Goal: Information Seeking & Learning: Learn about a topic

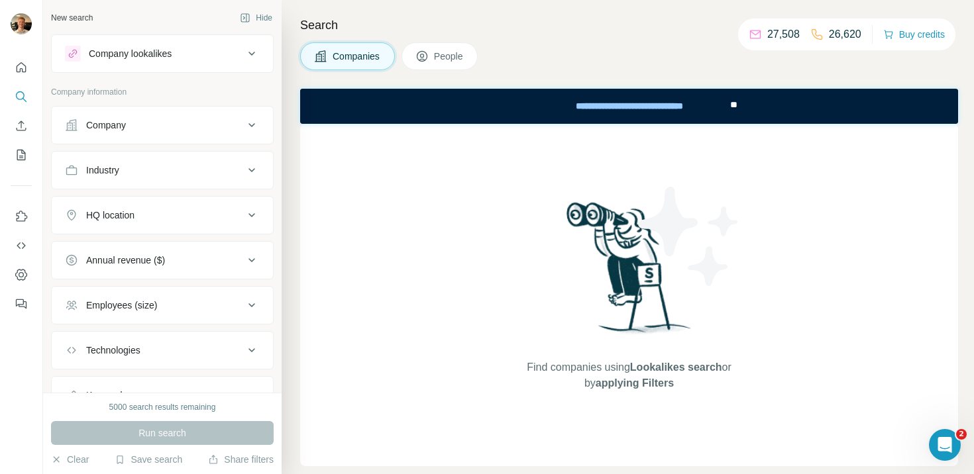
click at [221, 58] on div "Company lookalikes" at bounding box center [154, 54] width 179 height 16
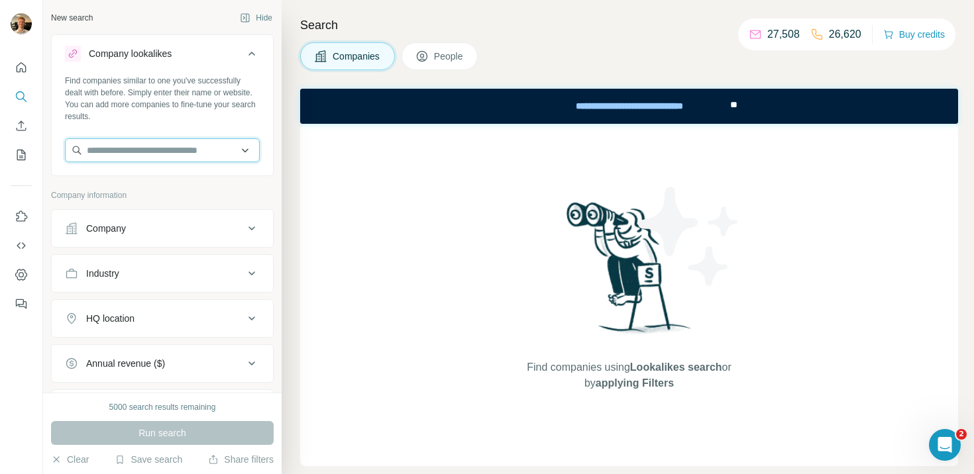
click at [172, 150] on input "text" at bounding box center [162, 150] width 195 height 24
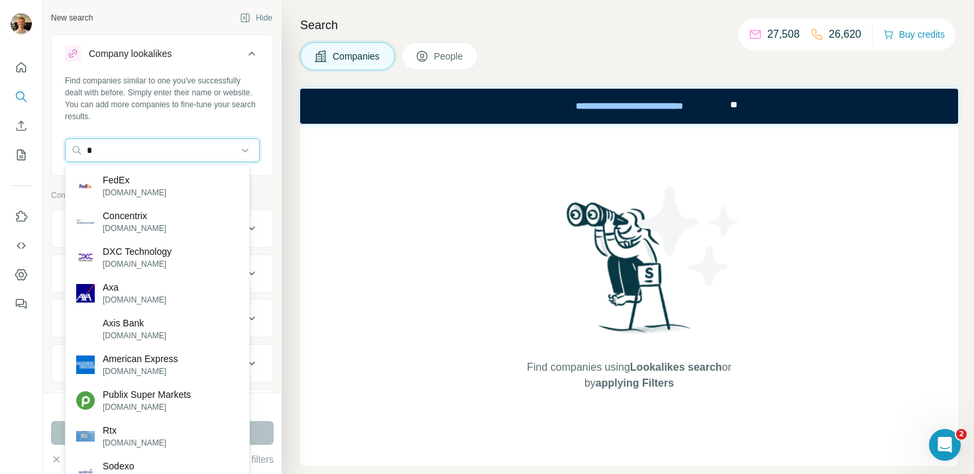
paste input "*********"
type input "**********"
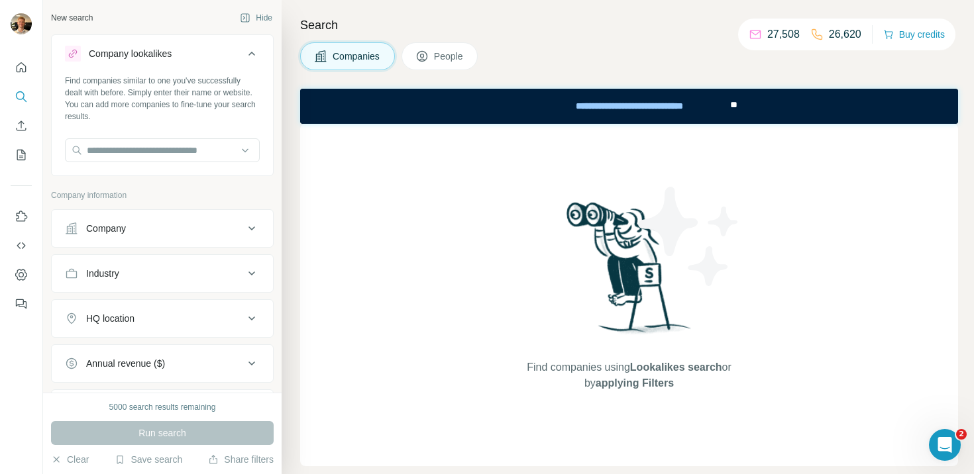
click at [164, 135] on div "Find companies similar to one you've successfully dealt with before. Simply ent…" at bounding box center [162, 124] width 221 height 98
click at [162, 137] on div "Find companies similar to one you've successfully dealt with before. Simply ent…" at bounding box center [162, 124] width 221 height 98
click at [161, 137] on div "Find companies similar to one you've successfully dealt with before. Simply ent…" at bounding box center [162, 124] width 221 height 98
click at [148, 149] on input "text" at bounding box center [162, 150] width 195 height 24
paste input "*********"
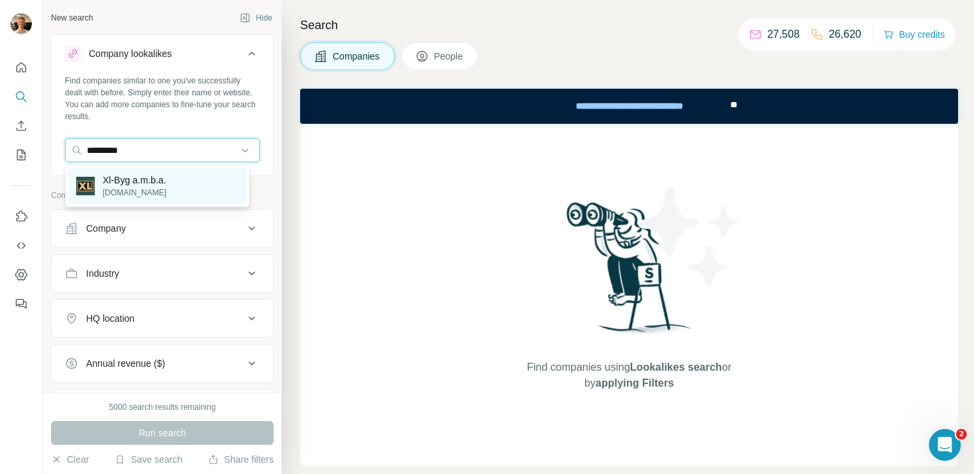
type input "*********"
click at [158, 193] on p "[DOMAIN_NAME]" at bounding box center [135, 193] width 64 height 12
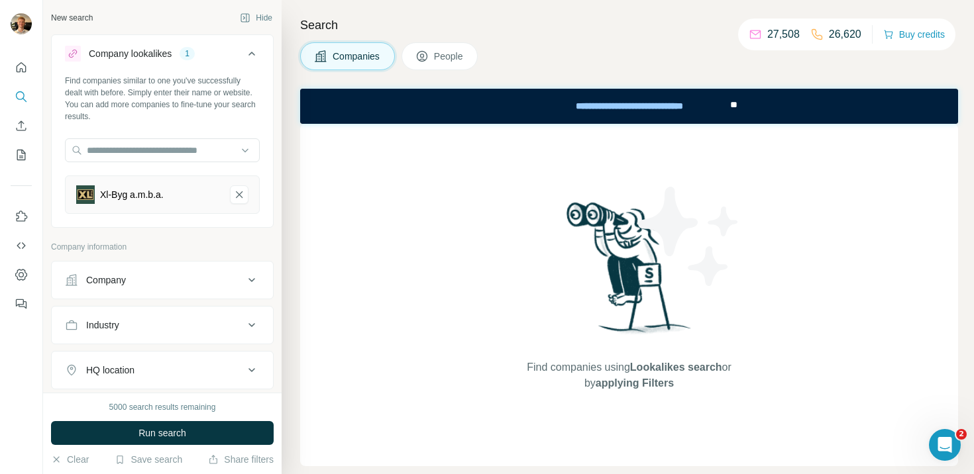
click at [150, 365] on div "HQ location" at bounding box center [154, 370] width 179 height 13
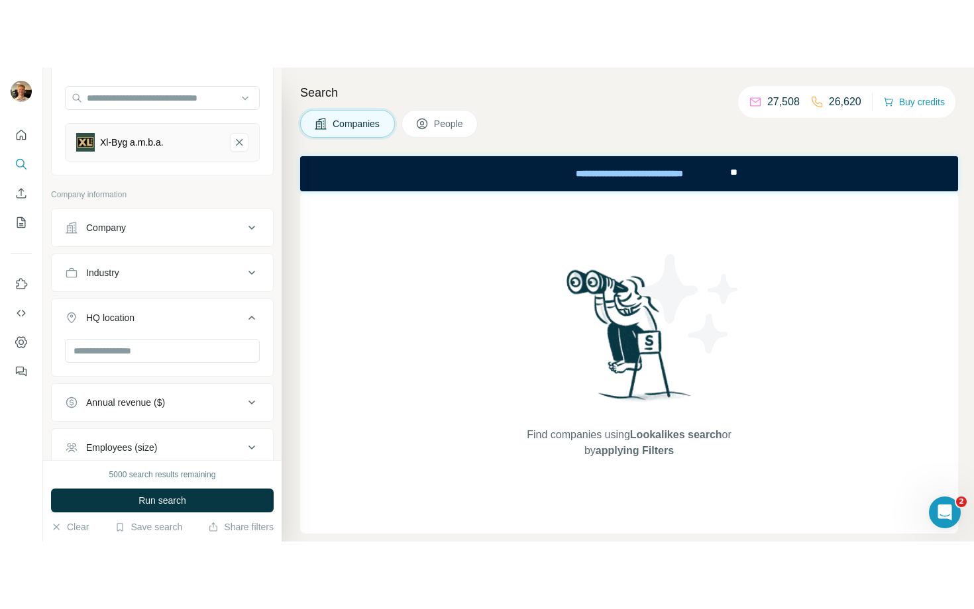
scroll to position [165, 0]
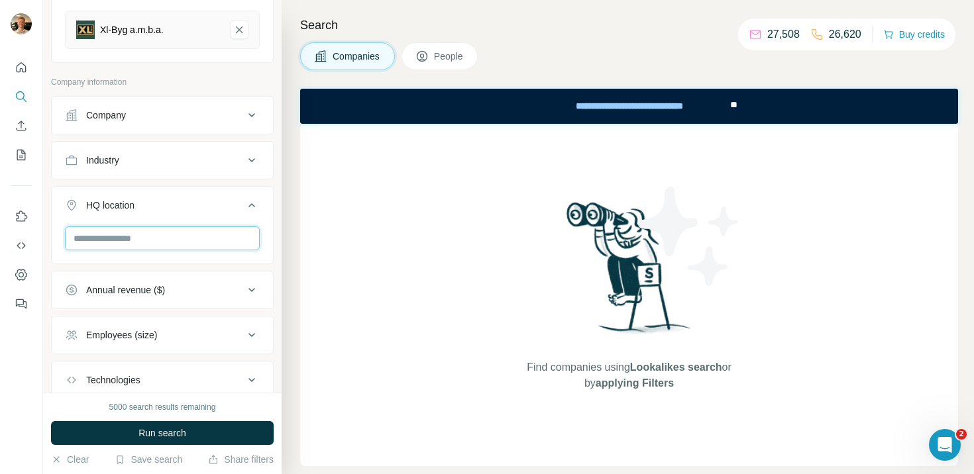
click at [167, 240] on input "text" at bounding box center [162, 238] width 195 height 24
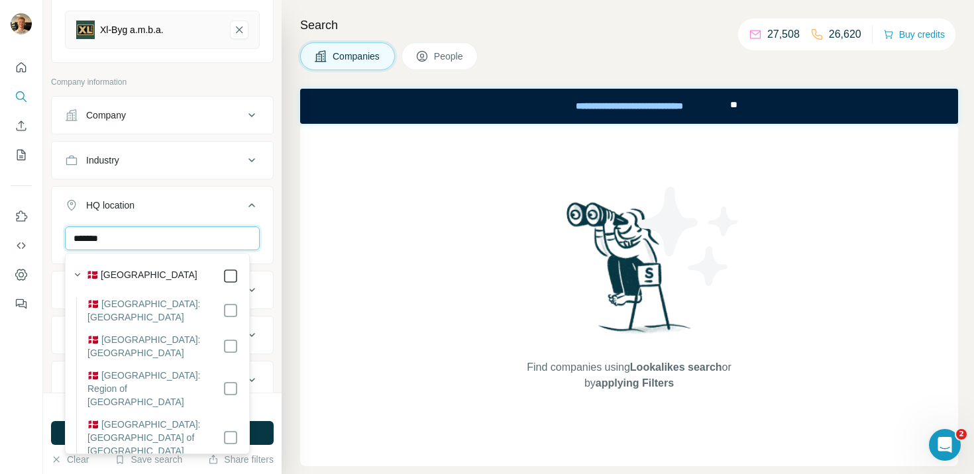
type input "*******"
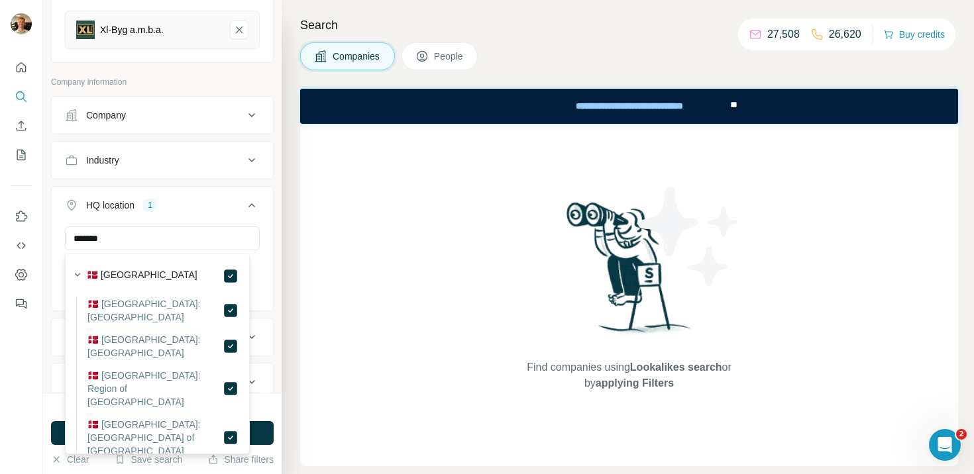
click at [270, 236] on div "New search Hide Company lookalikes 1 Find companies similar to one you've succe…" at bounding box center [162, 196] width 238 height 393
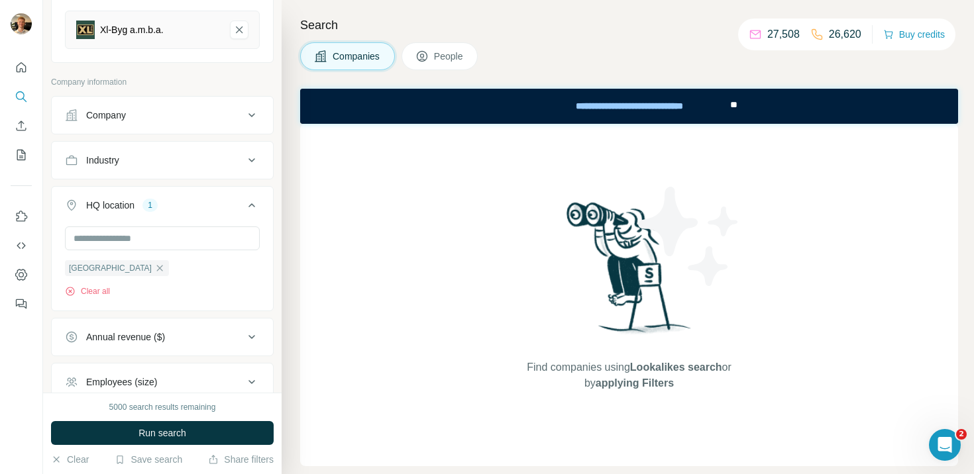
click at [232, 428] on button "Run search" at bounding box center [162, 433] width 223 height 24
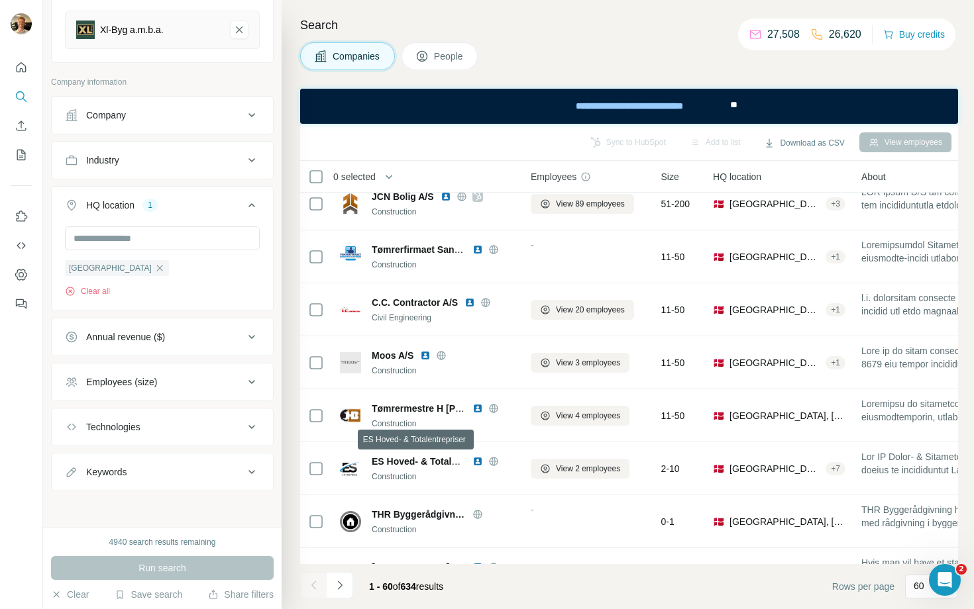
scroll to position [2591, 0]
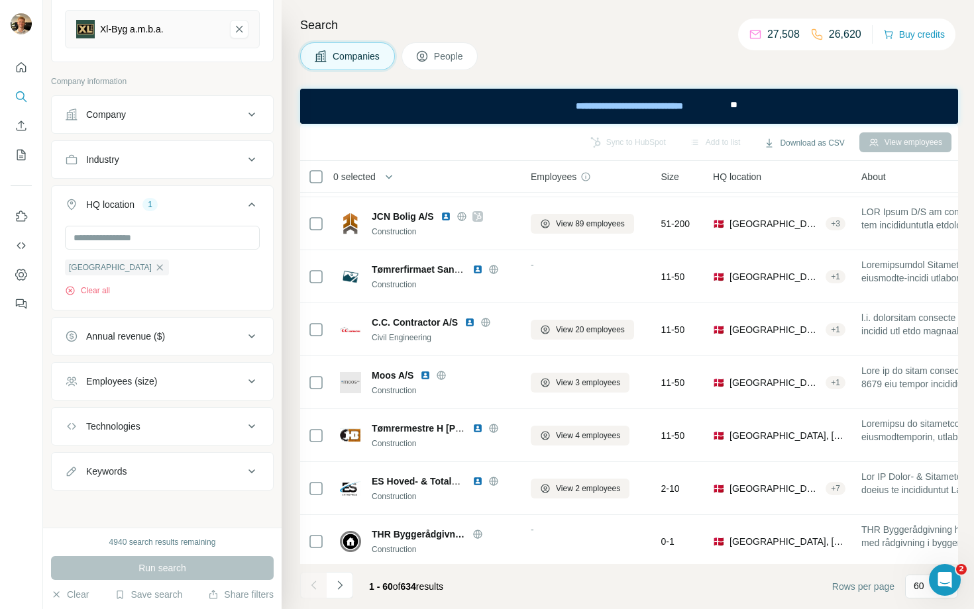
click at [166, 377] on div "Employees (size)" at bounding box center [154, 381] width 179 height 13
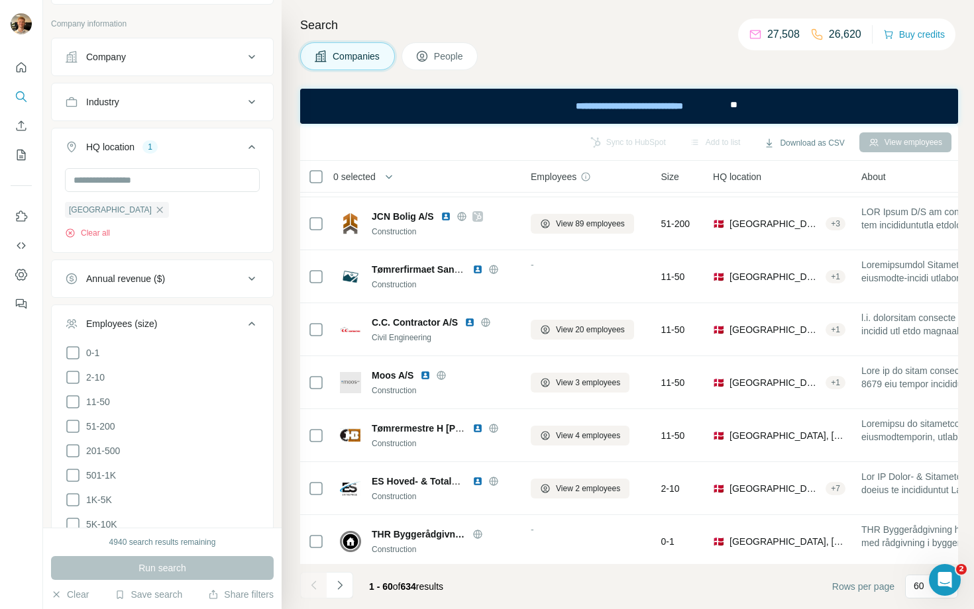
scroll to position [254, 0]
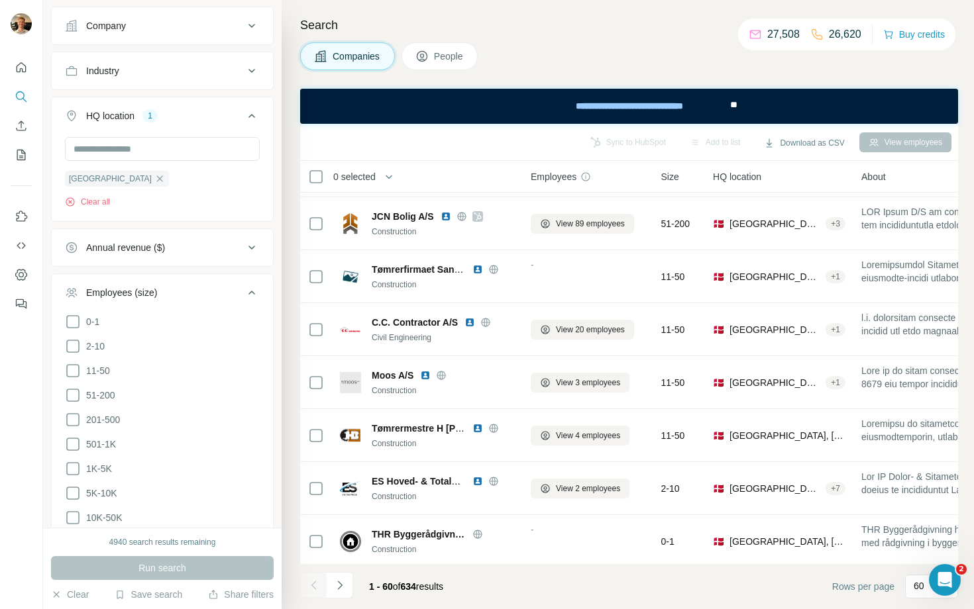
drag, startPoint x: 99, startPoint y: 393, endPoint x: 100, endPoint y: 409, distance: 16.6
click at [100, 394] on span "51-200" at bounding box center [98, 395] width 34 height 13
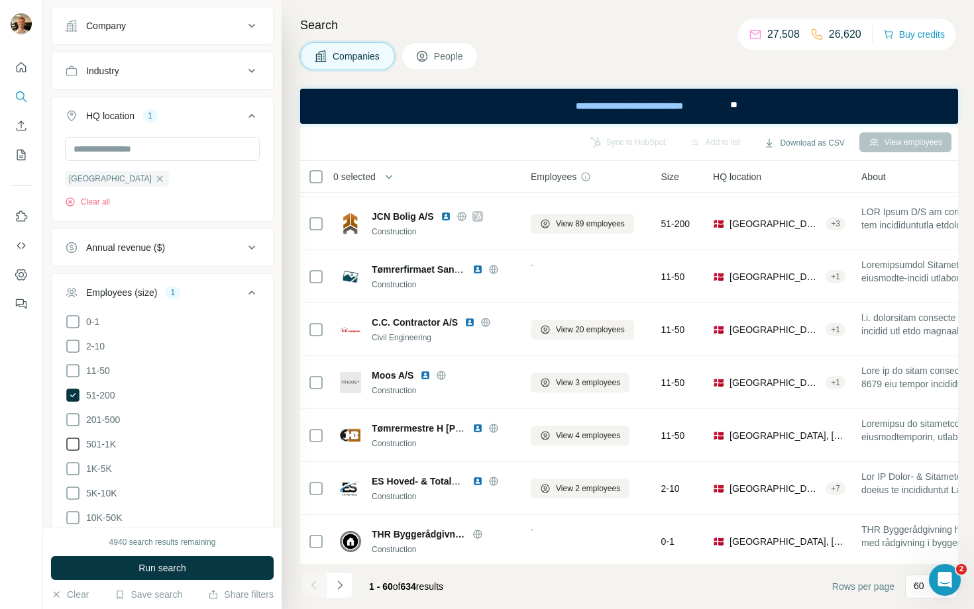
drag, startPoint x: 101, startPoint y: 423, endPoint x: 99, endPoint y: 435, distance: 12.7
click at [101, 423] on span "201-500" at bounding box center [100, 419] width 39 height 13
click at [99, 467] on span "1K-5K" at bounding box center [96, 468] width 31 height 13
click at [137, 474] on button "Run search" at bounding box center [162, 568] width 223 height 24
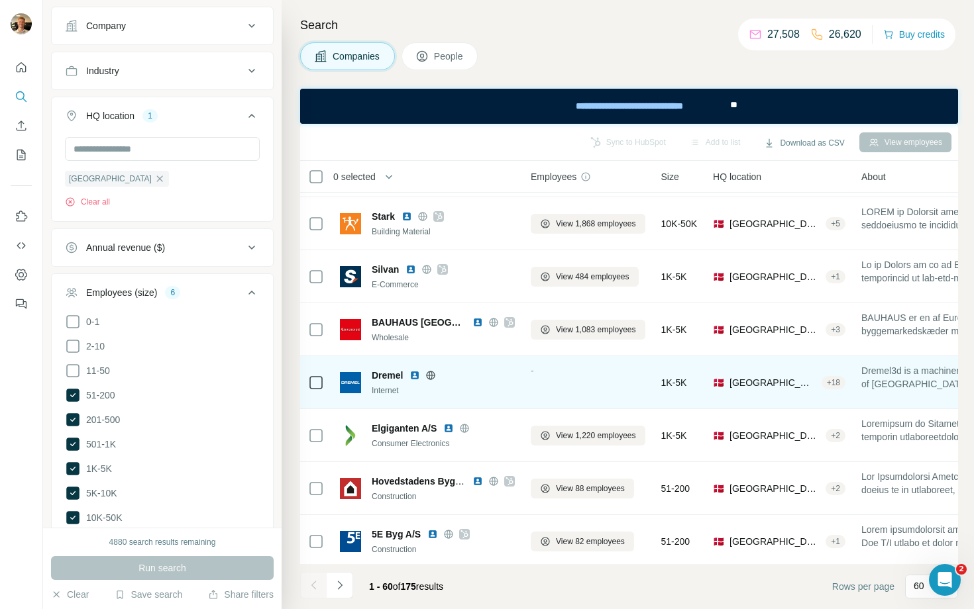
scroll to position [202, 0]
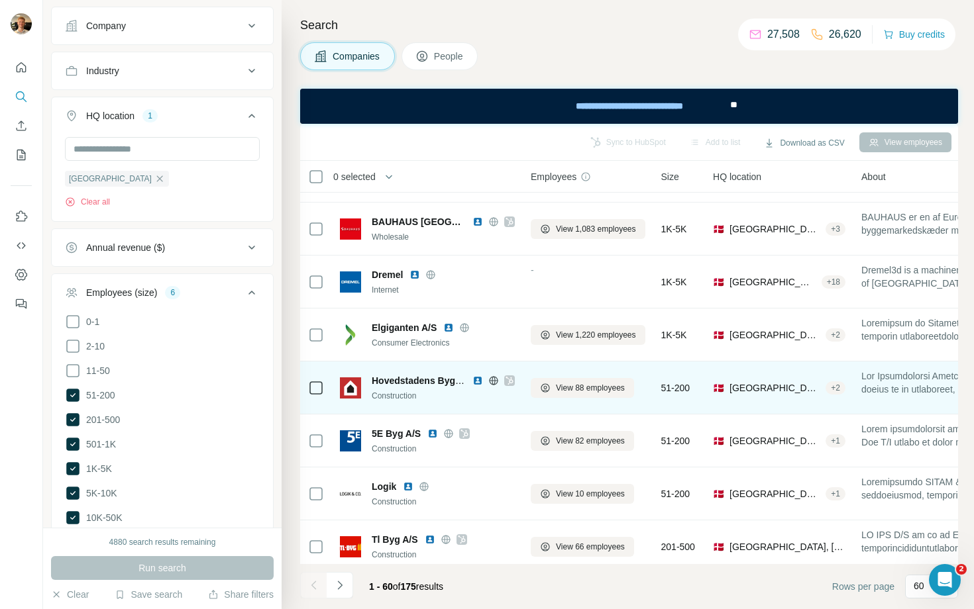
click at [488, 378] on icon at bounding box center [493, 380] width 11 height 11
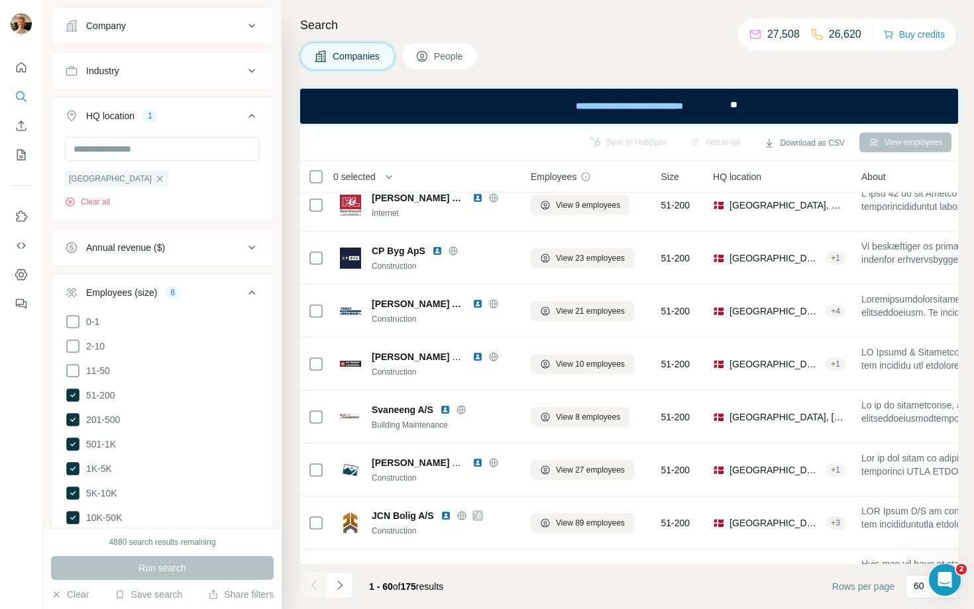
scroll to position [0, 0]
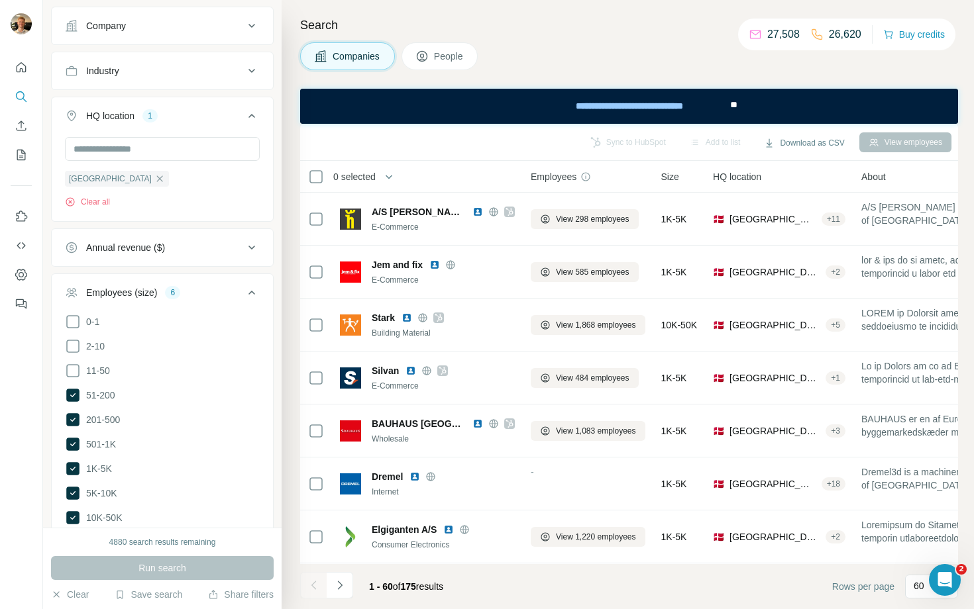
click at [346, 474] on icon "Navigate to next page" at bounding box center [339, 585] width 13 height 13
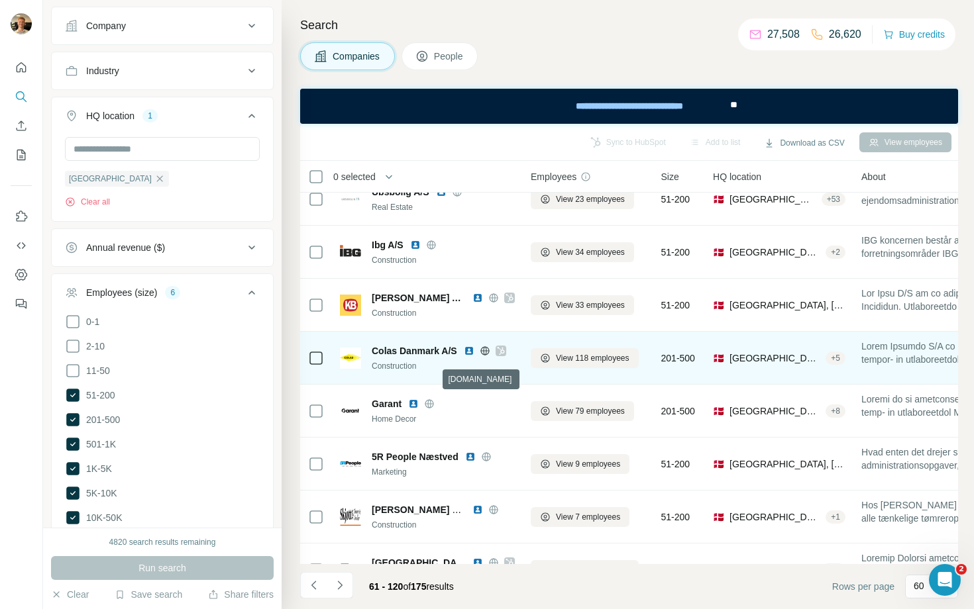
scroll to position [2815, 0]
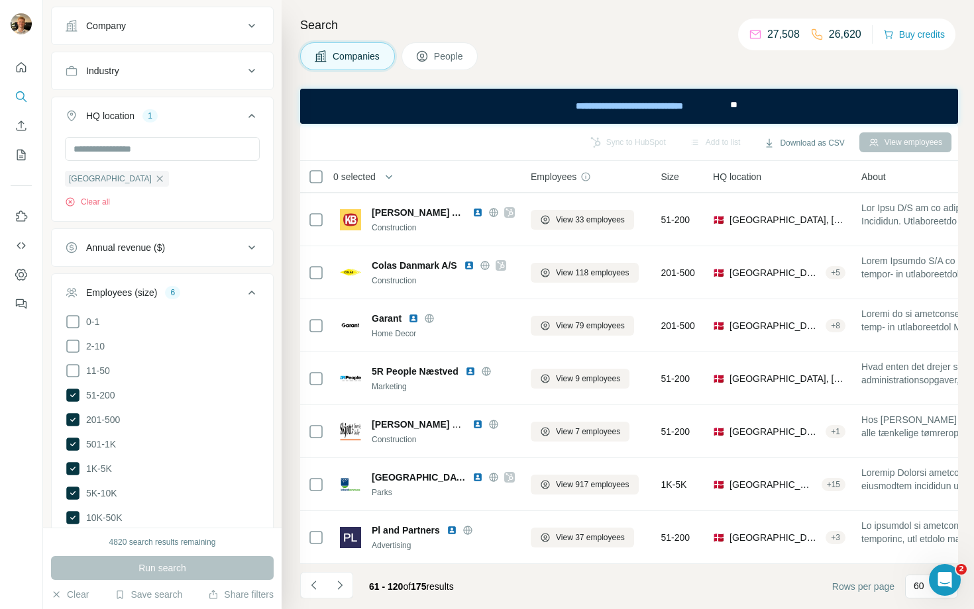
click at [342, 474] on icon "Navigate to next page" at bounding box center [339, 585] width 13 height 13
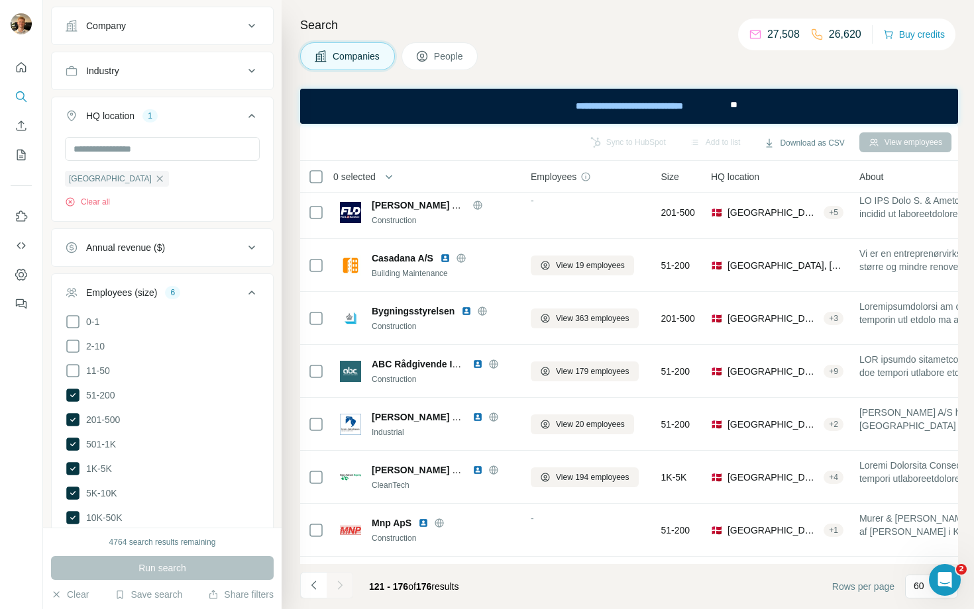
scroll to position [2603, 0]
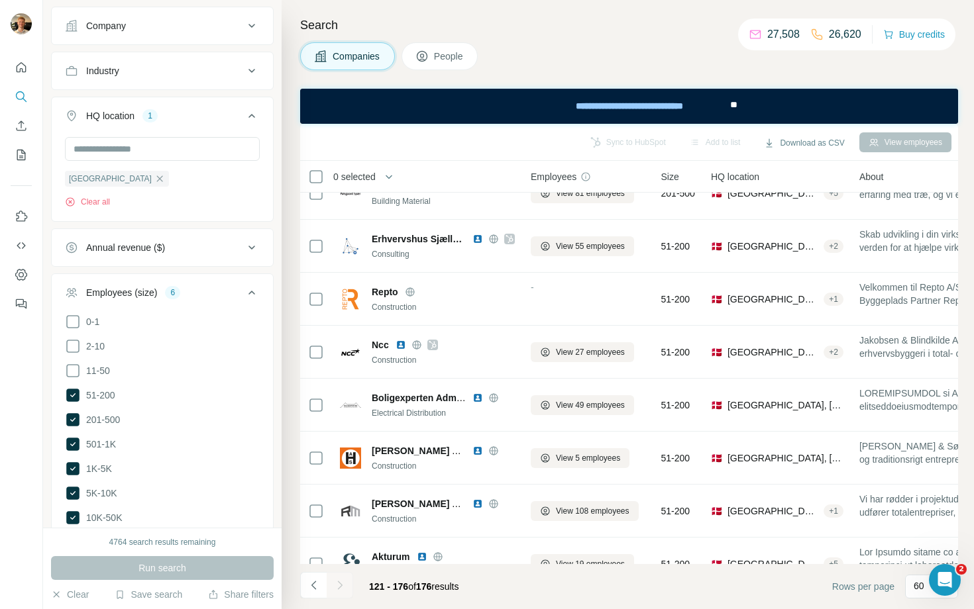
drag, startPoint x: 384, startPoint y: 438, endPoint x: 389, endPoint y: 423, distance: 15.3
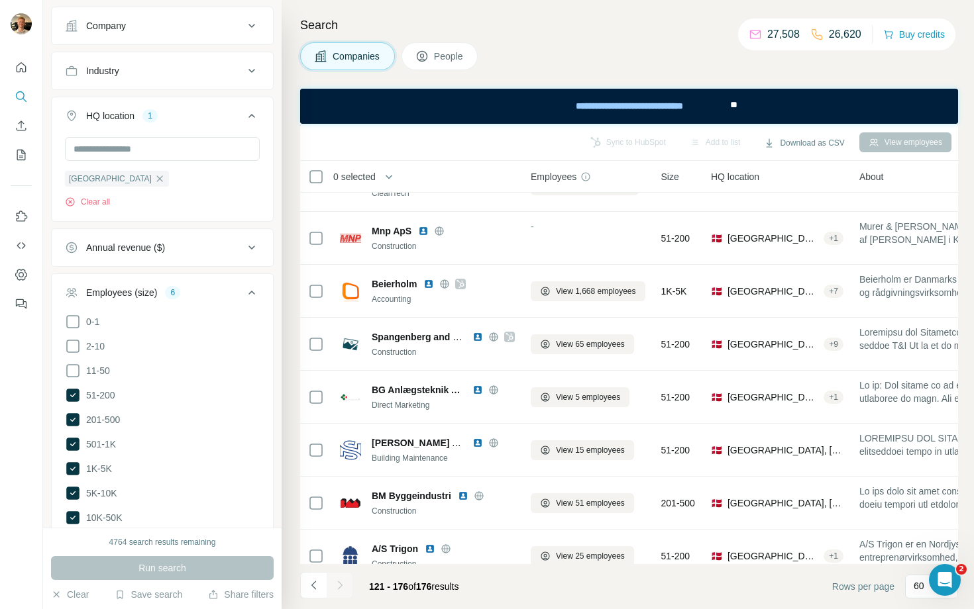
scroll to position [0, 0]
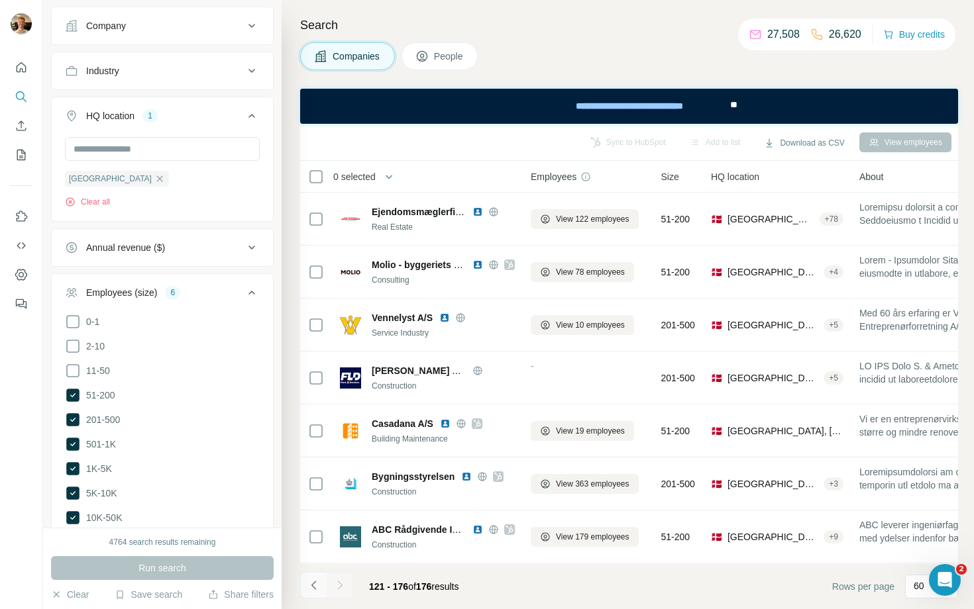
click at [313, 474] on icon "Navigate to previous page" at bounding box center [313, 585] width 5 height 9
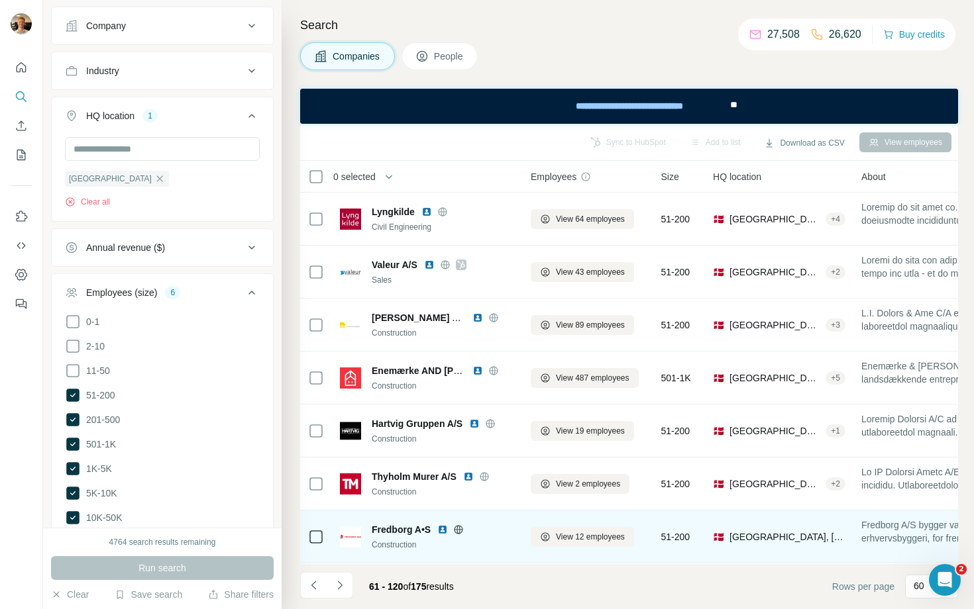
click at [309, 474] on button "Navigate to previous page" at bounding box center [313, 585] width 26 height 26
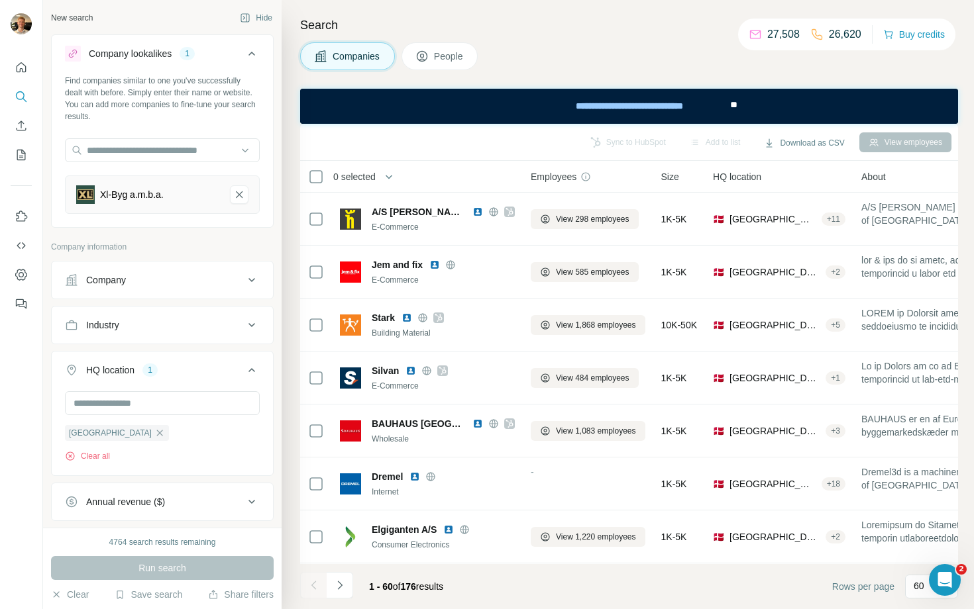
click at [428, 54] on icon at bounding box center [421, 56] width 13 height 13
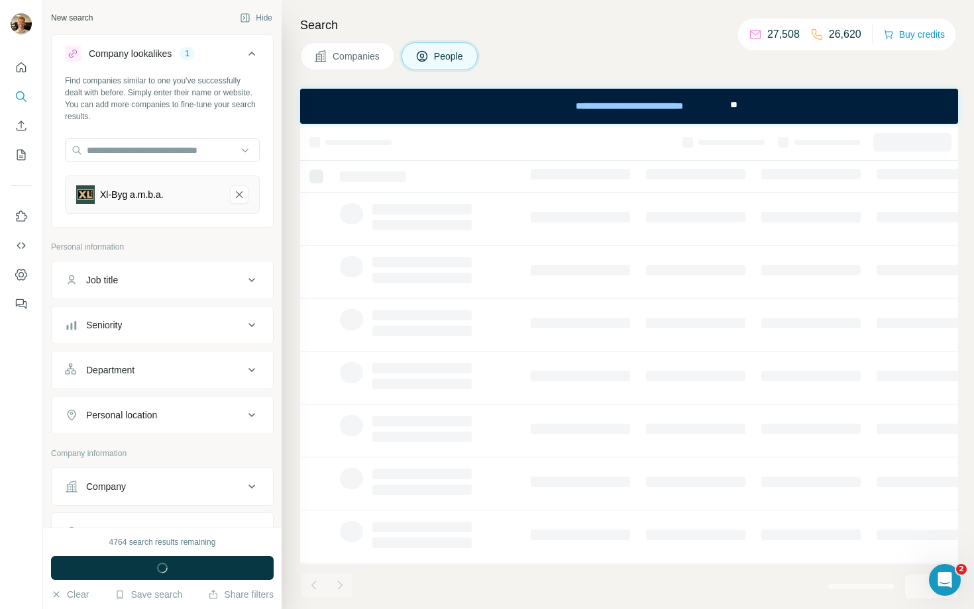
click at [178, 264] on button "Job title" at bounding box center [162, 280] width 221 height 32
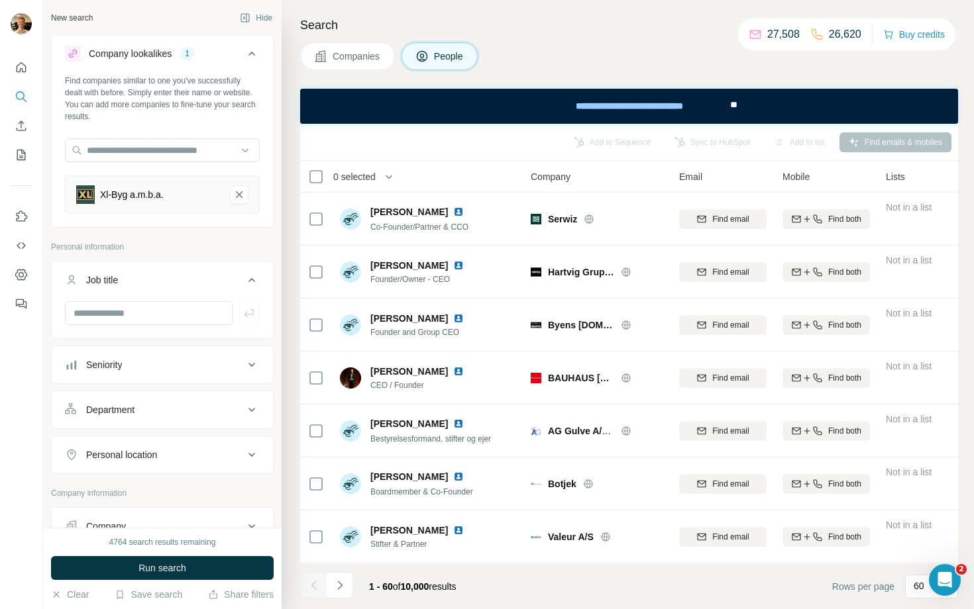
click at [169, 288] on button "Job title" at bounding box center [162, 282] width 221 height 37
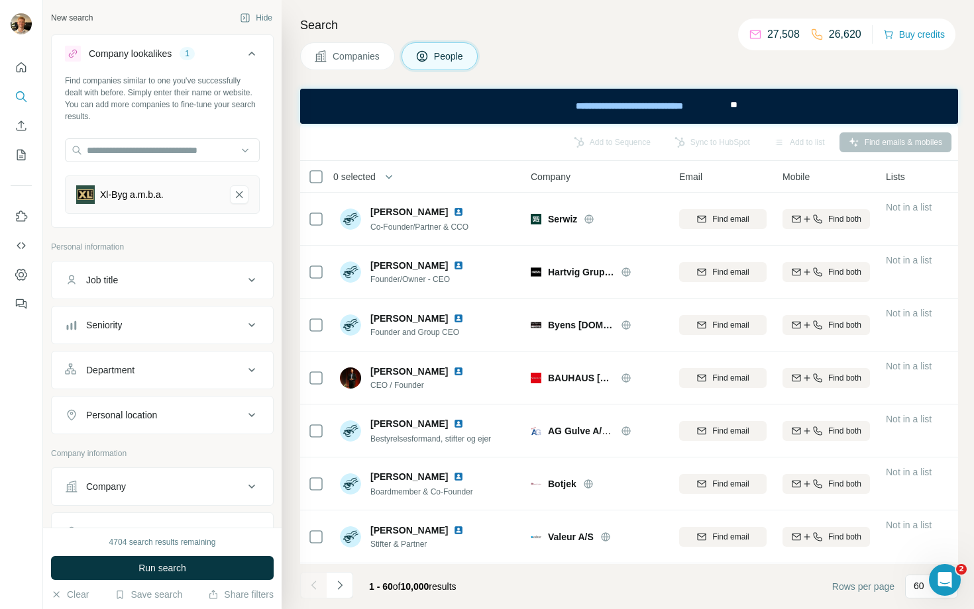
click at [164, 286] on div "Job title" at bounding box center [154, 280] width 179 height 13
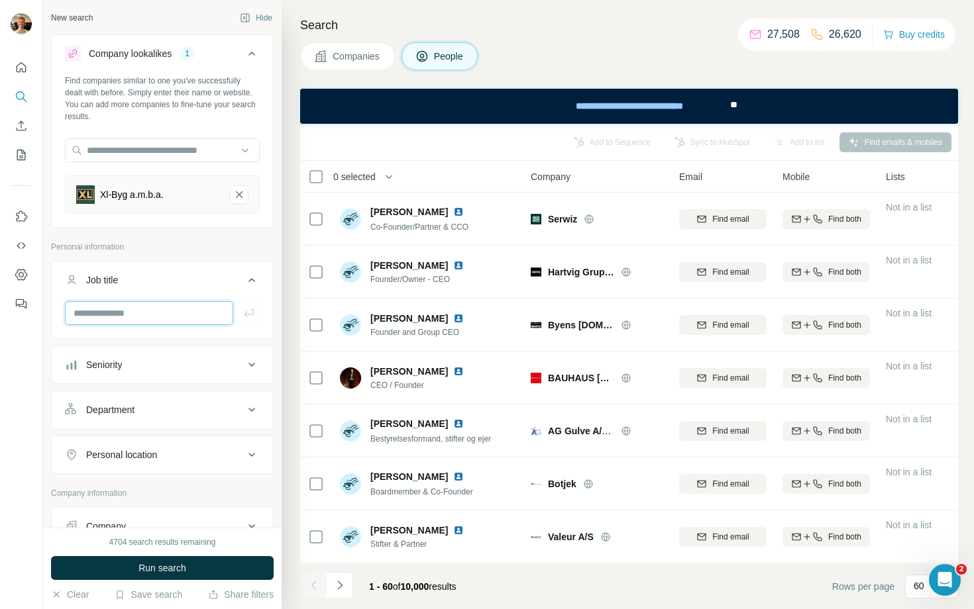
click at [146, 319] on input "text" at bounding box center [149, 313] width 168 height 24
paste input "**********"
type input "**********"
click at [242, 312] on icon "button" at bounding box center [248, 313] width 13 height 13
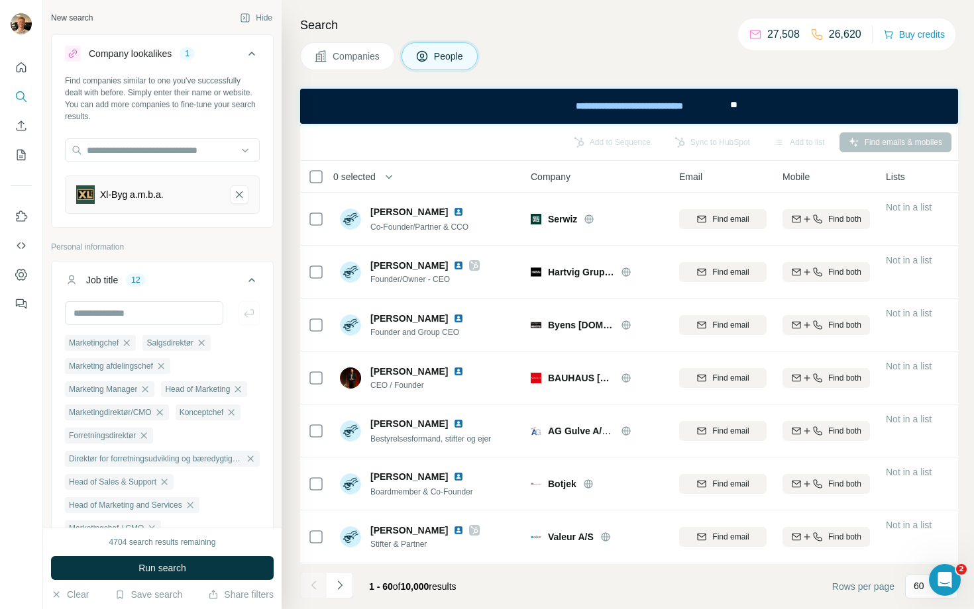
scroll to position [0, 0]
click at [219, 474] on button "Run search" at bounding box center [162, 568] width 223 height 24
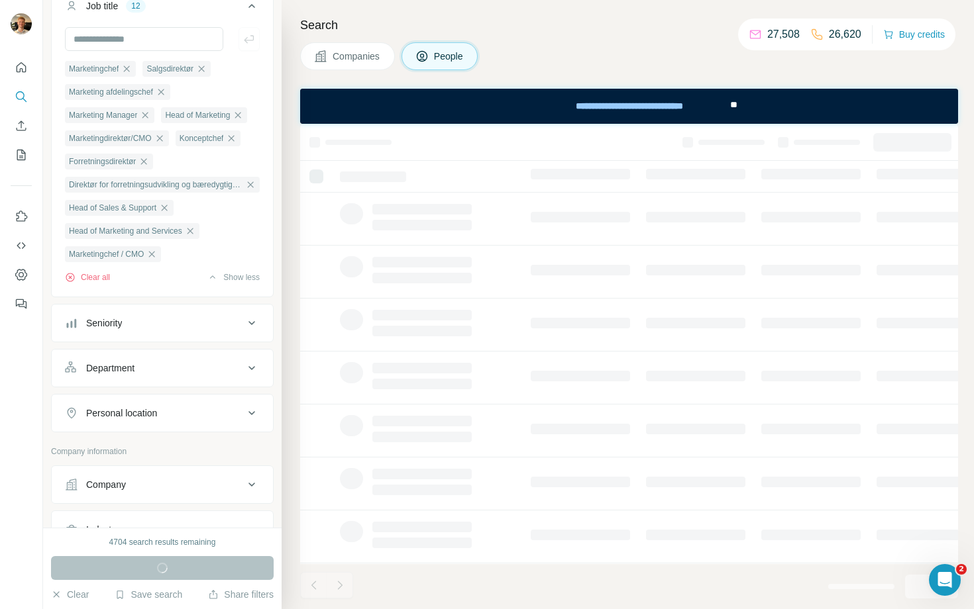
scroll to position [349, 0]
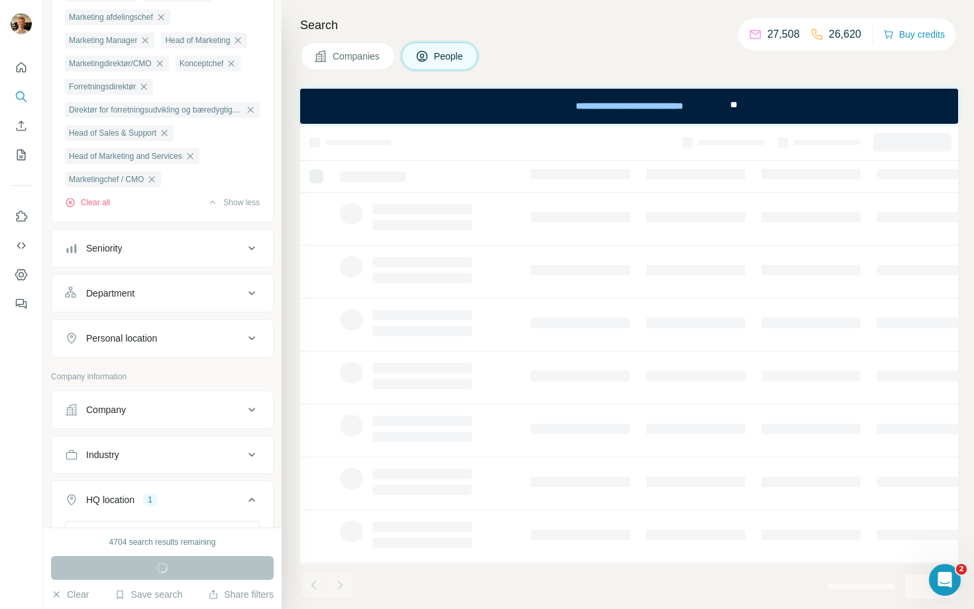
click at [174, 354] on button "Personal location" at bounding box center [162, 339] width 221 height 32
click at [164, 383] on input "text" at bounding box center [162, 372] width 195 height 24
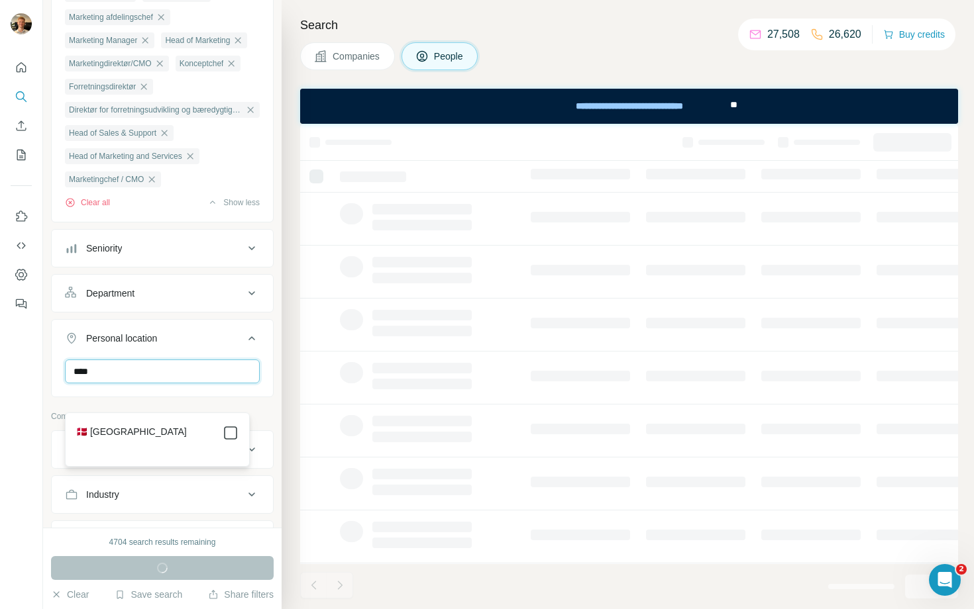
type input "****"
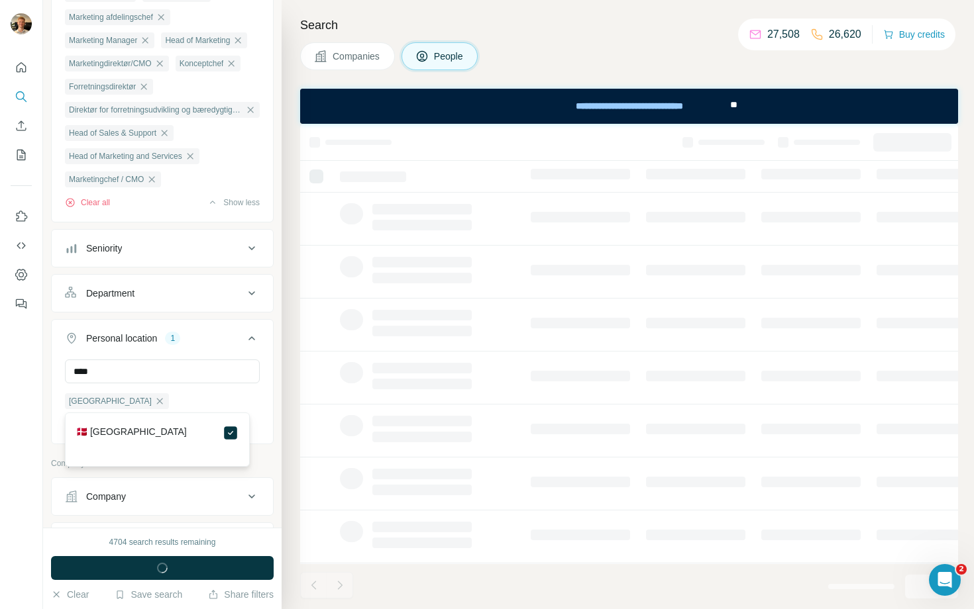
click at [265, 430] on div "New search Hide Company lookalikes 1 Find companies similar to one you've succe…" at bounding box center [162, 264] width 238 height 528
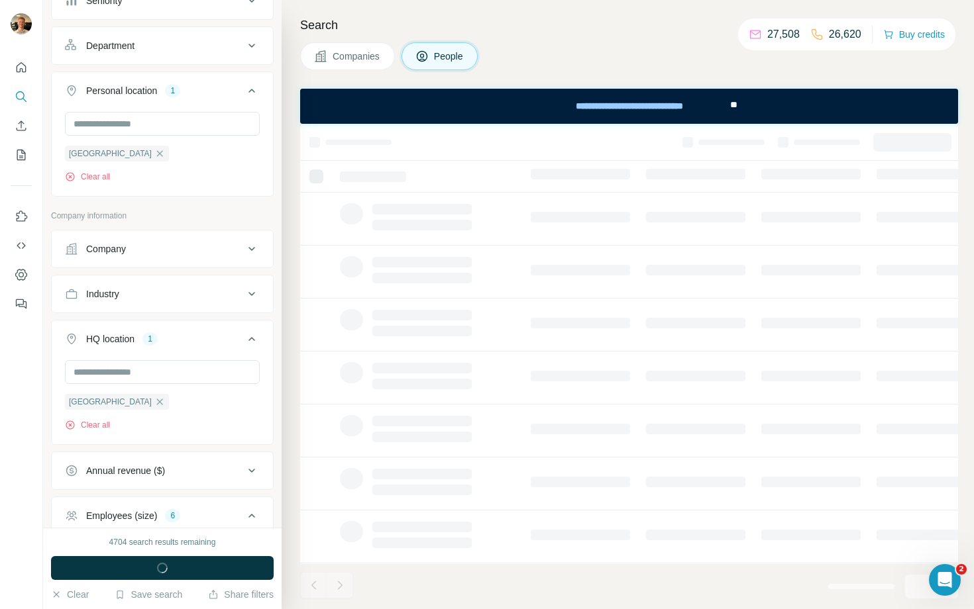
click at [244, 257] on icon at bounding box center [252, 249] width 16 height 16
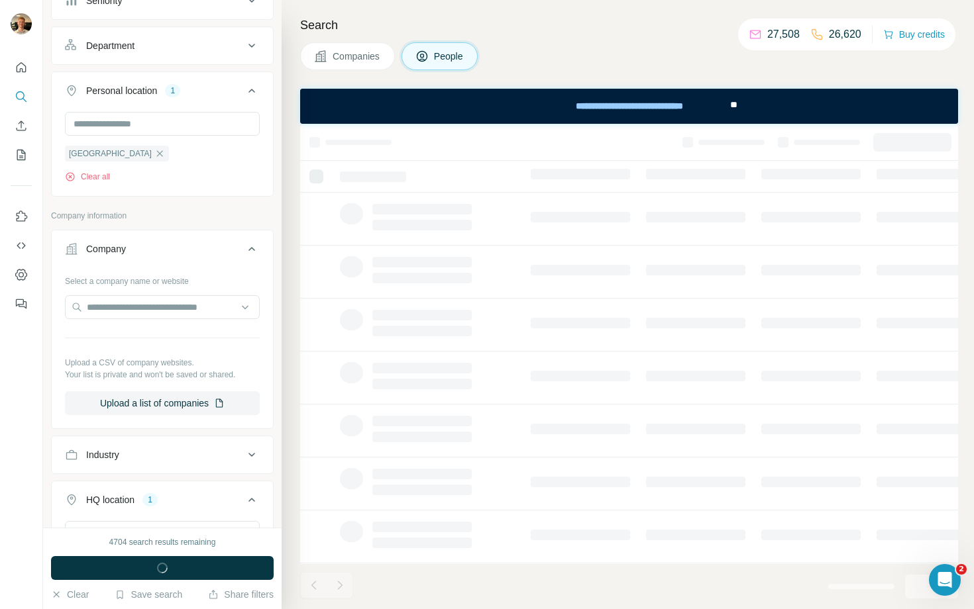
click at [244, 257] on icon at bounding box center [252, 249] width 16 height 16
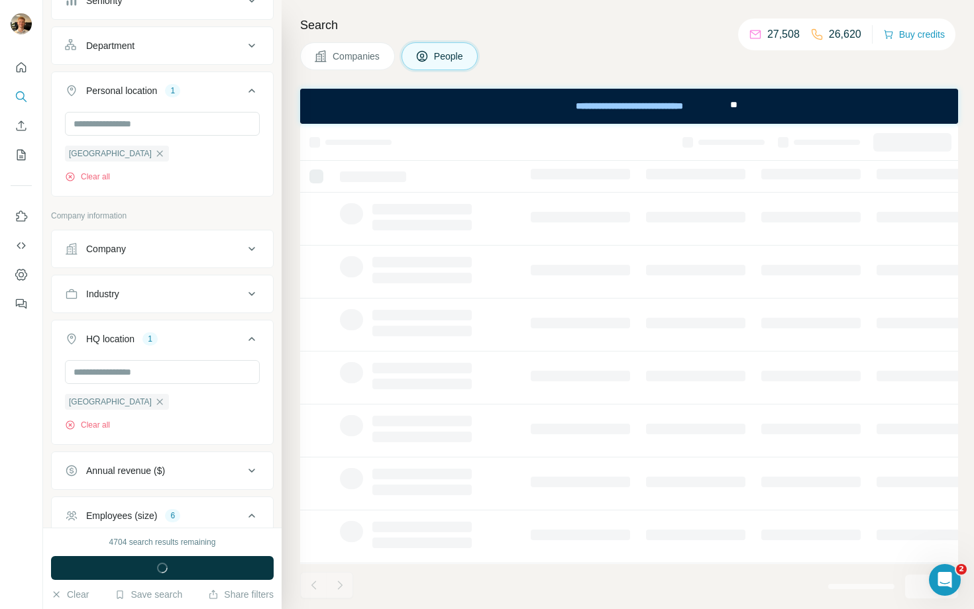
click at [244, 257] on icon at bounding box center [252, 249] width 16 height 16
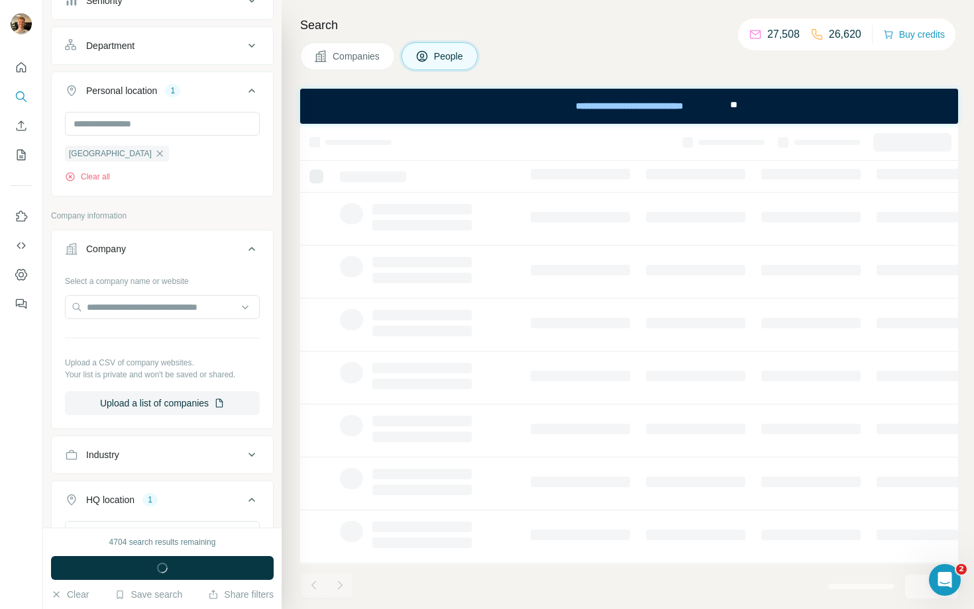
click at [244, 257] on icon at bounding box center [252, 249] width 16 height 16
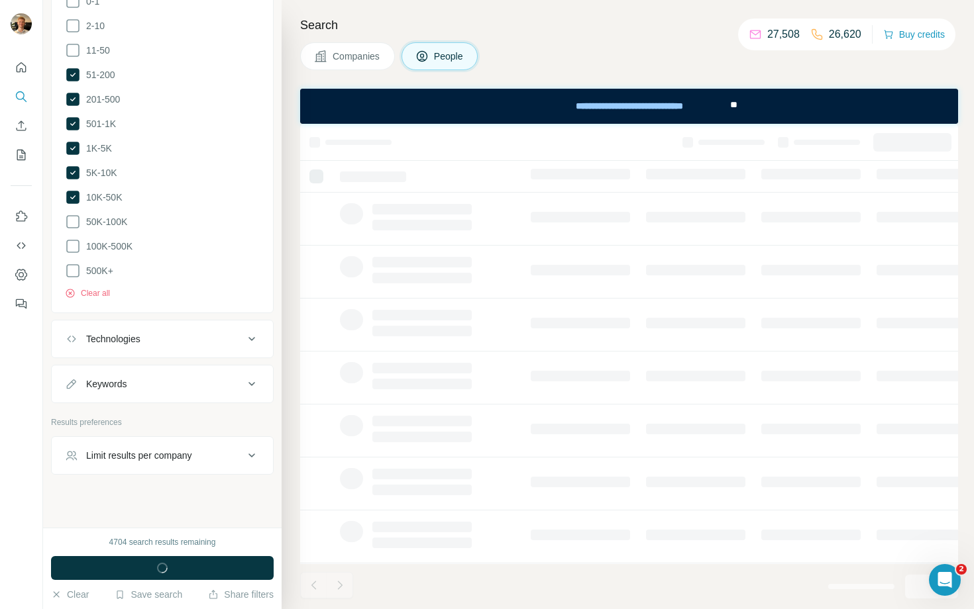
scroll to position [1172, 0]
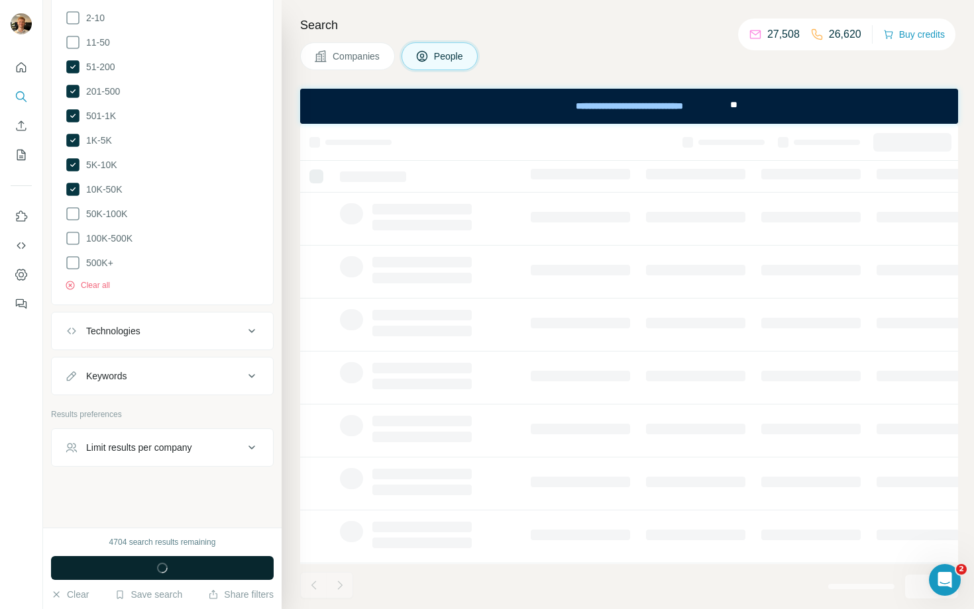
click at [219, 474] on button "Run search" at bounding box center [162, 568] width 223 height 24
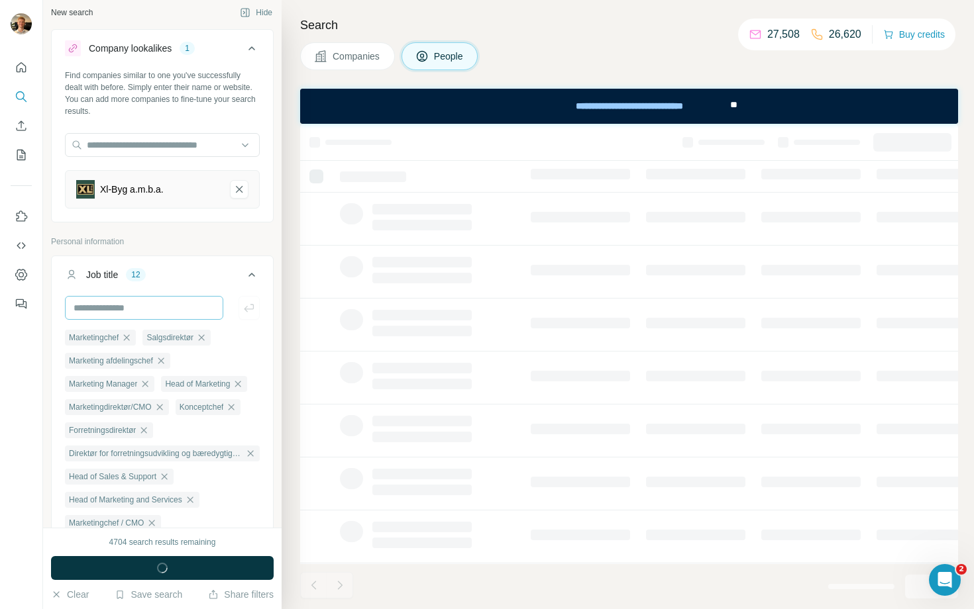
scroll to position [0, 0]
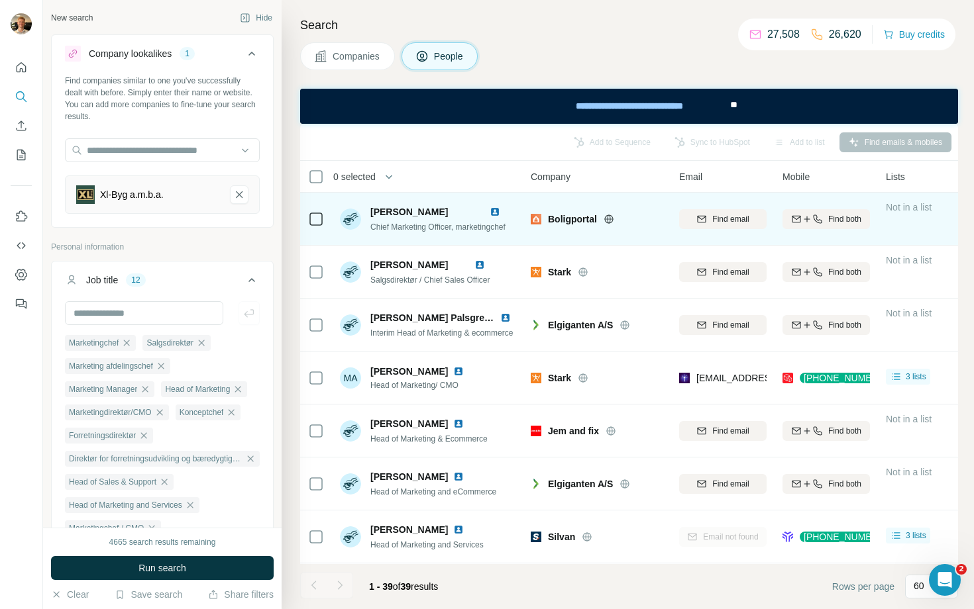
click at [605, 217] on icon at bounding box center [608, 219] width 11 height 11
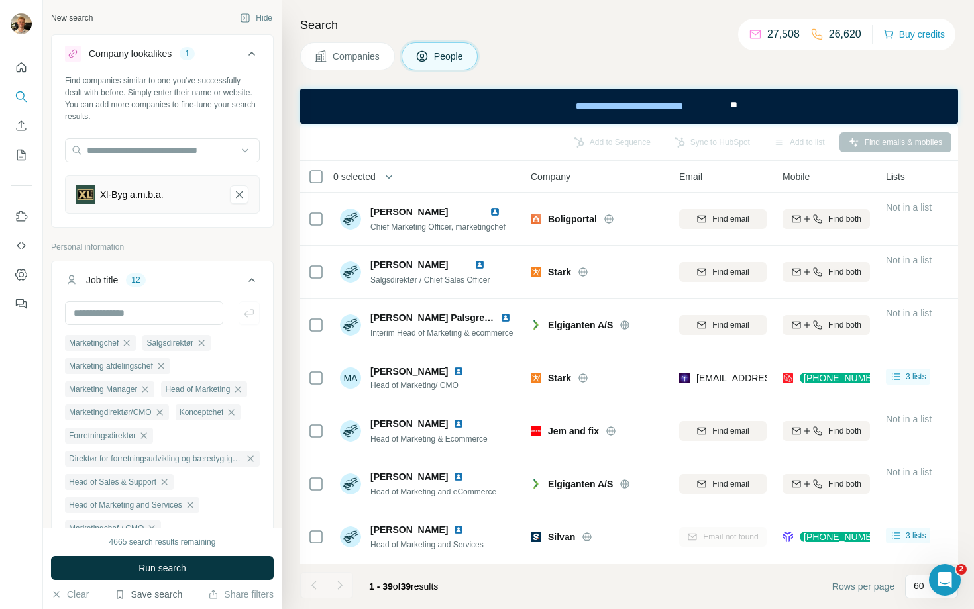
click at [152, 474] on button "Save search" at bounding box center [149, 594] width 68 height 13
click at [177, 474] on div "Save search" at bounding box center [186, 545] width 140 height 26
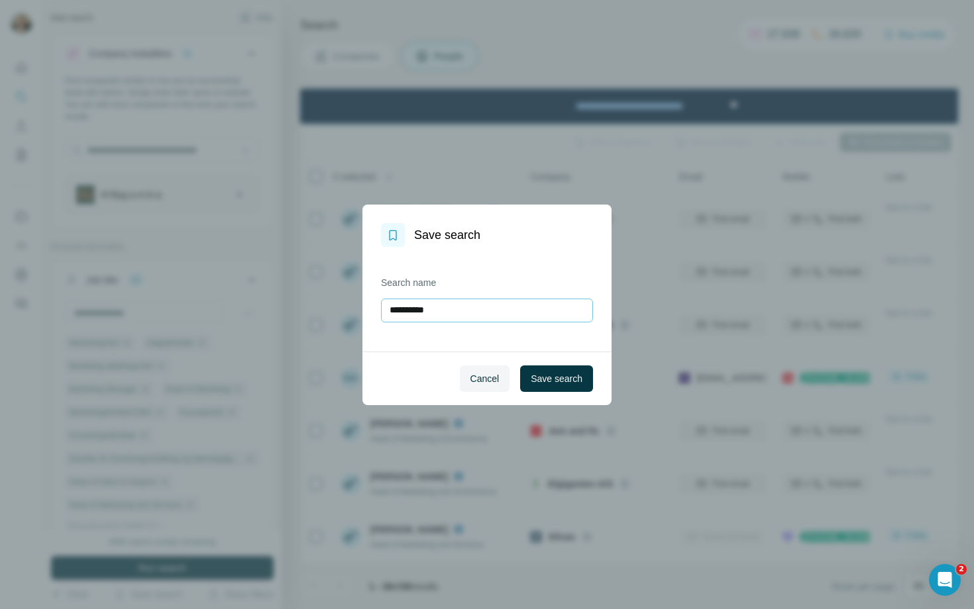
click at [514, 300] on input "**********" at bounding box center [487, 311] width 212 height 24
type input "**********"
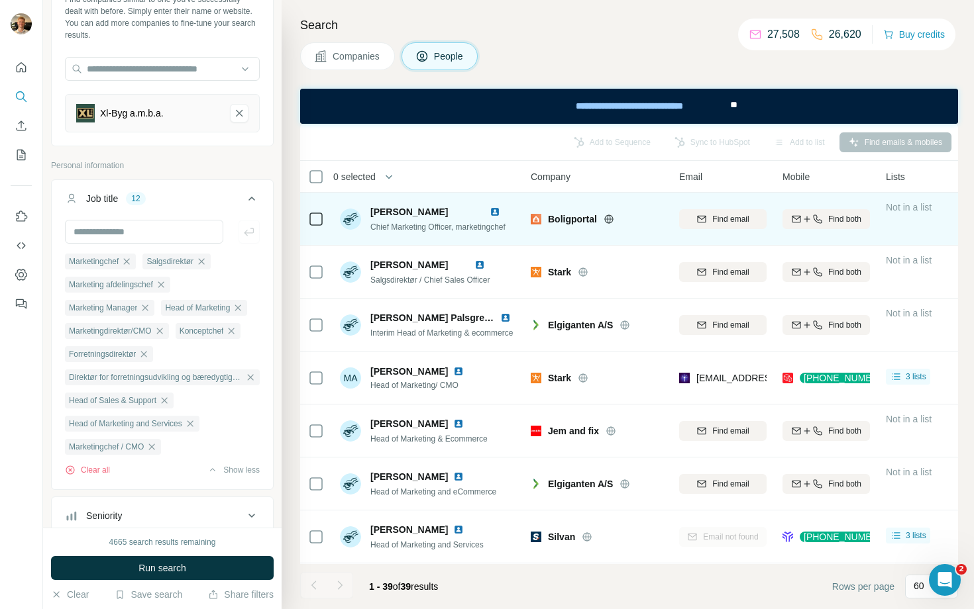
scroll to position [85, 0]
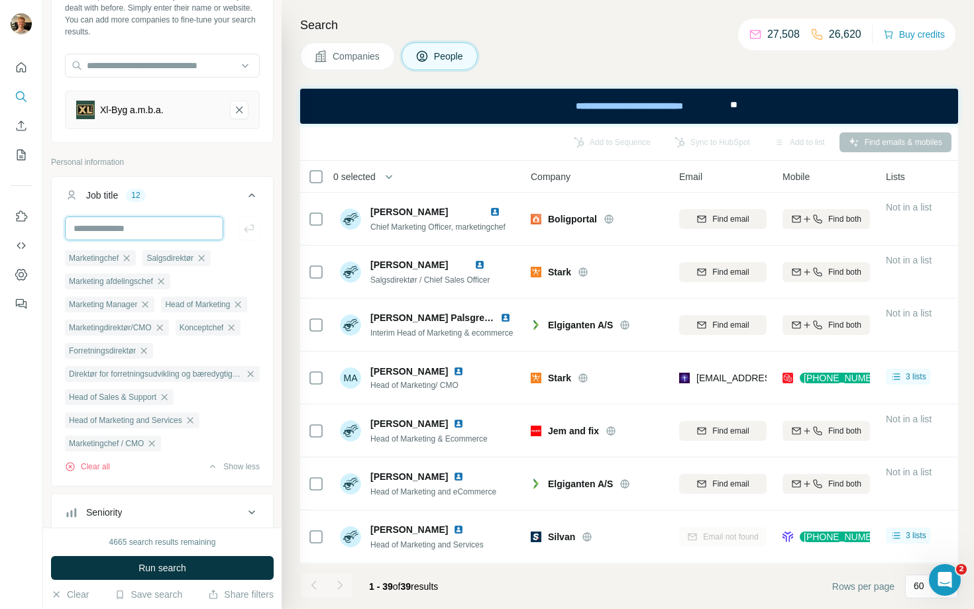
click at [135, 226] on input "text" at bounding box center [144, 229] width 158 height 24
type input "*********"
click at [167, 474] on span "Run search" at bounding box center [162, 568] width 48 height 13
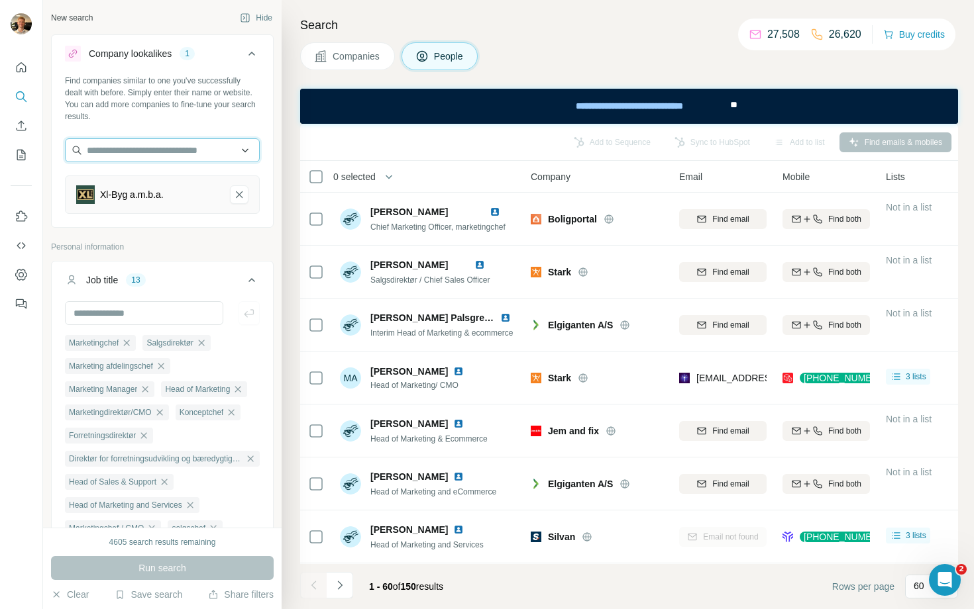
click at [181, 146] on input "text" at bounding box center [162, 150] width 195 height 24
paste input "********"
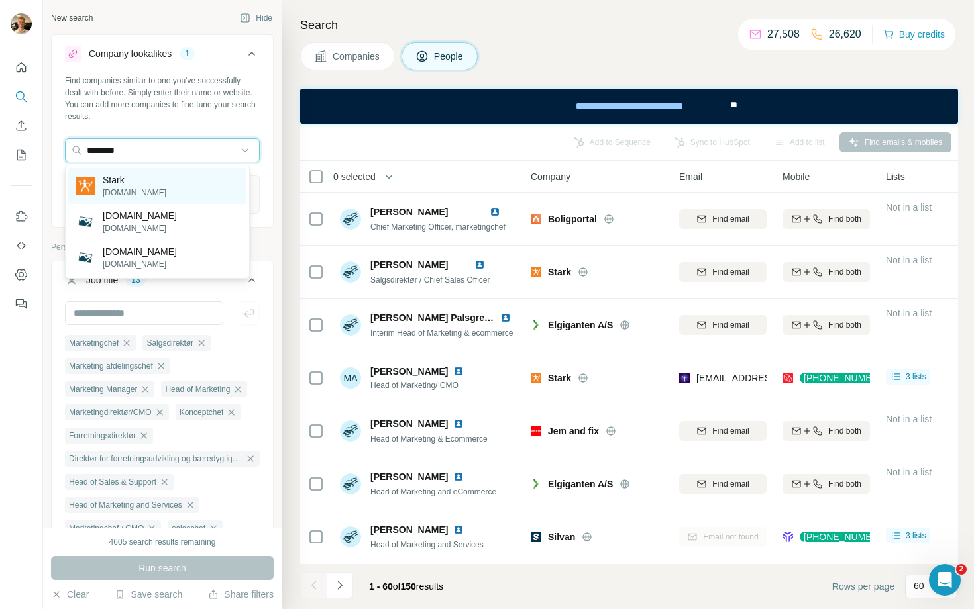
type input "********"
click at [185, 181] on div "Stark [DOMAIN_NAME]" at bounding box center [157, 186] width 178 height 36
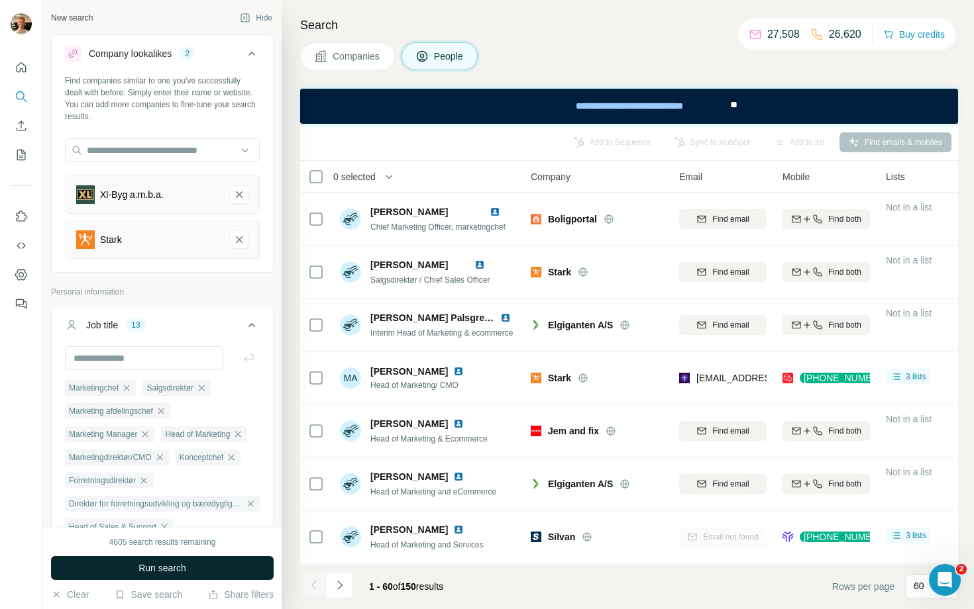
click at [214, 474] on button "Run search" at bounding box center [162, 568] width 223 height 24
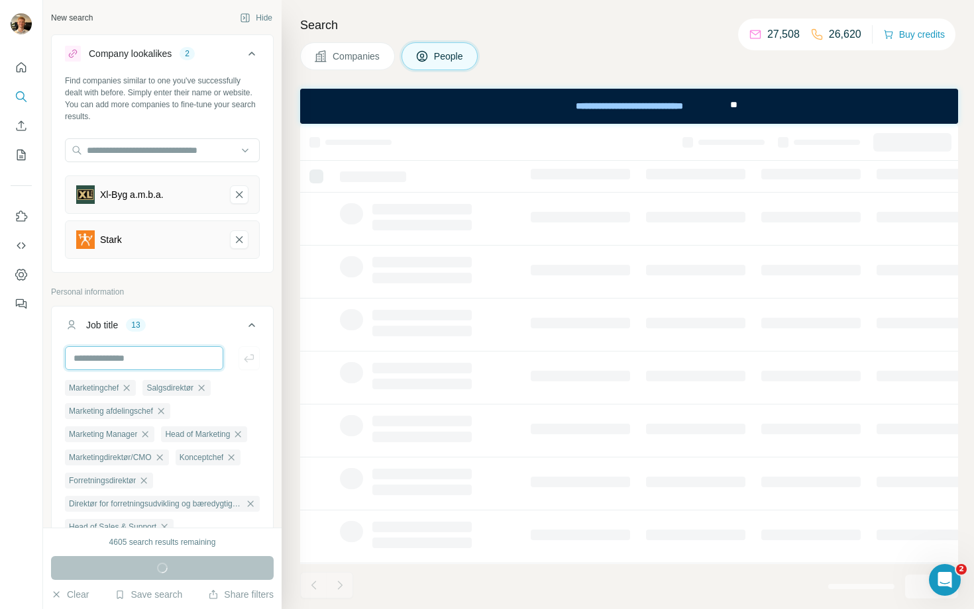
click at [128, 364] on input "text" at bounding box center [144, 358] width 158 height 24
type input "***"
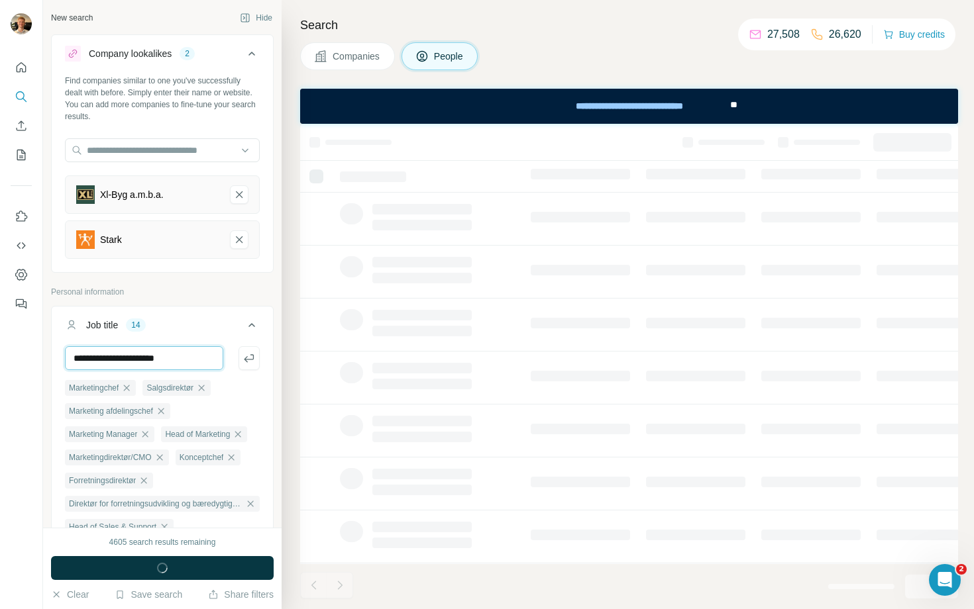
type input "**********"
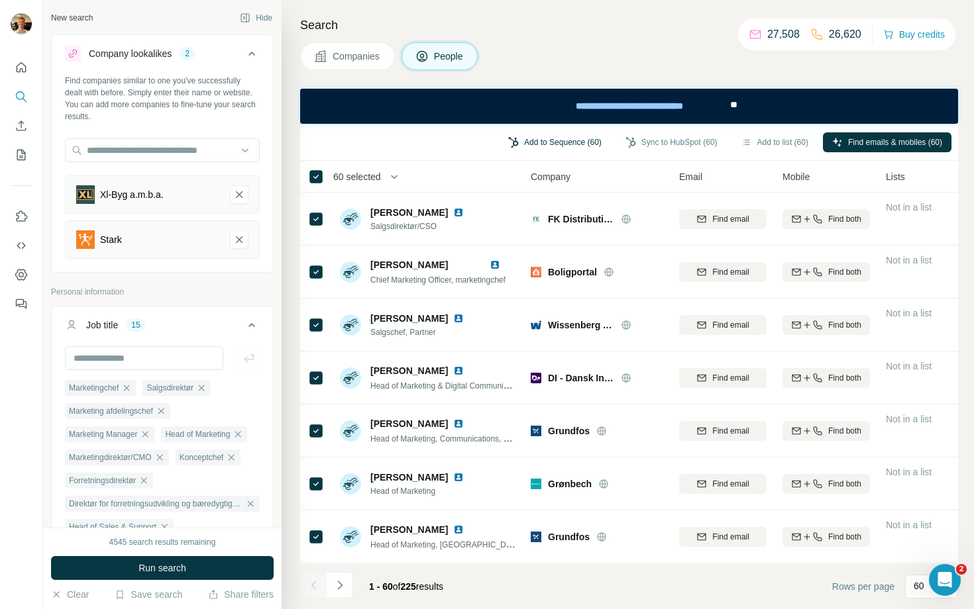
click at [535, 143] on button "Add to Sequence (60)" at bounding box center [555, 142] width 112 height 20
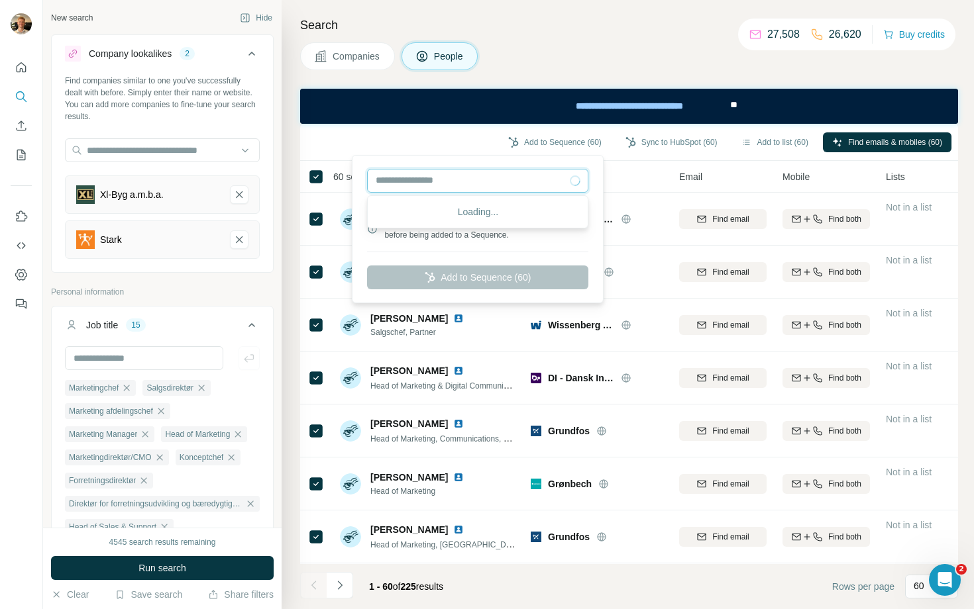
click at [493, 182] on input "text" at bounding box center [477, 181] width 221 height 24
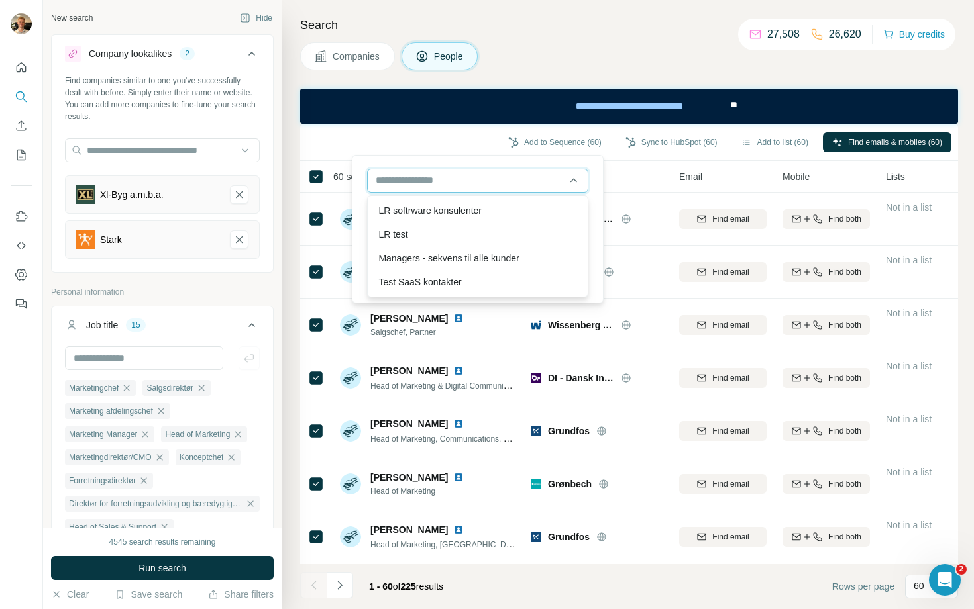
click at [487, 171] on input "text" at bounding box center [477, 181] width 221 height 24
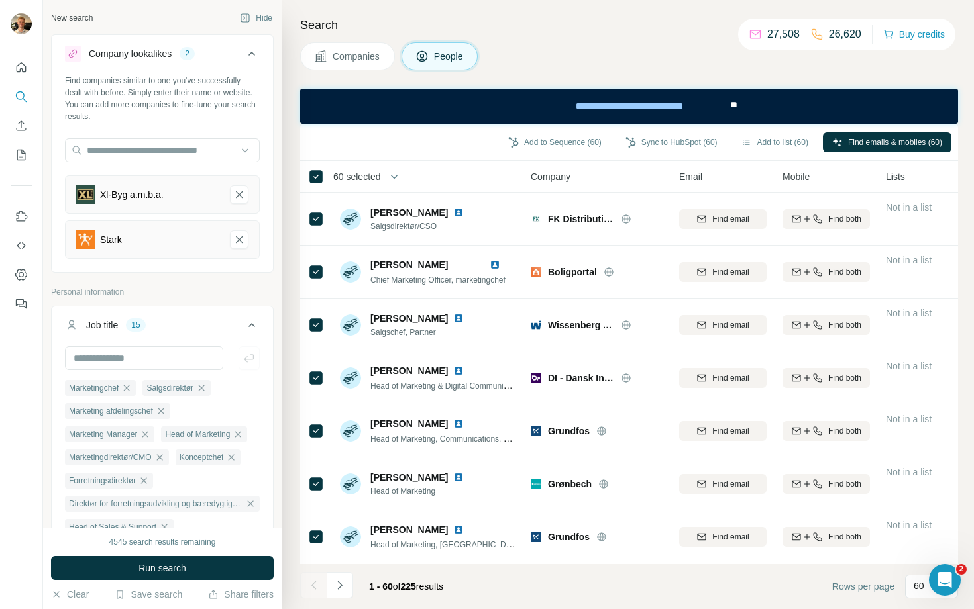
click at [427, 140] on div "Add to Sequence (60) Sync to HubSpot (60) Add to list (60) Find emails & mobile…" at bounding box center [629, 141] width 644 height 23
click at [215, 192] on div "Xl-Byg a.m.b.a." at bounding box center [162, 194] width 195 height 38
click at [233, 196] on icon "Xl-Byg a.m.b.a.-remove-button" at bounding box center [239, 194] width 12 height 13
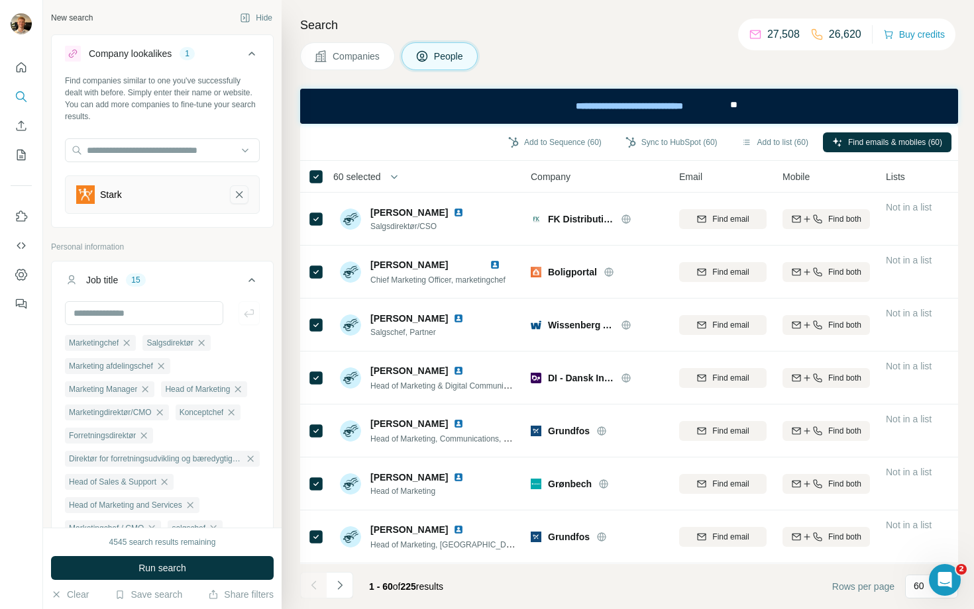
click at [233, 199] on icon "Stark-remove-button" at bounding box center [239, 194] width 12 height 13
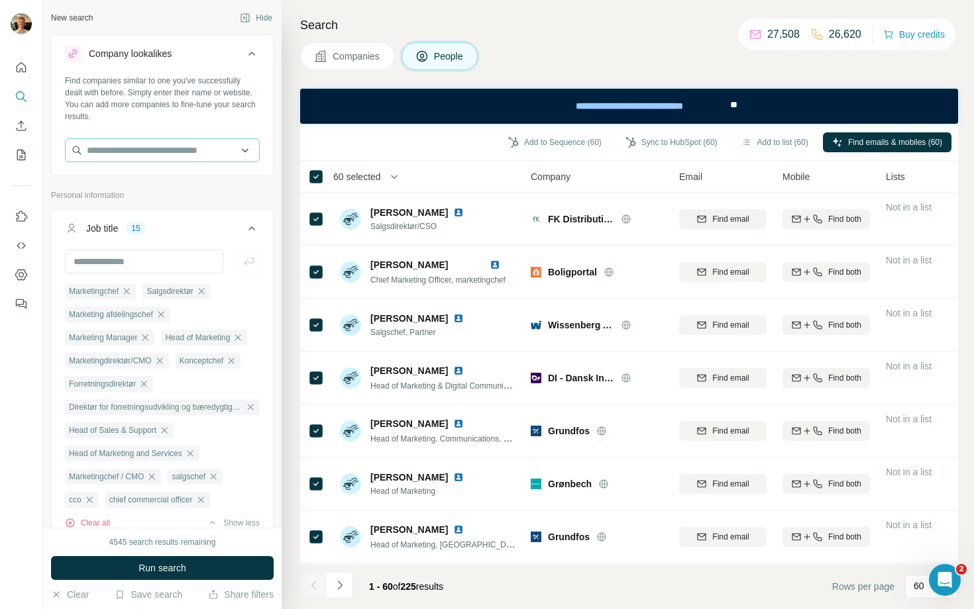
click at [176, 138] on div "Find companies similar to one you've successfully dealt with before. Simply ent…" at bounding box center [162, 124] width 221 height 98
click at [175, 146] on input "text" at bounding box center [162, 150] width 195 height 24
paste input "**********"
type input "**********"
click at [168, 187] on p "[DOMAIN_NAME]" at bounding box center [143, 193] width 81 height 12
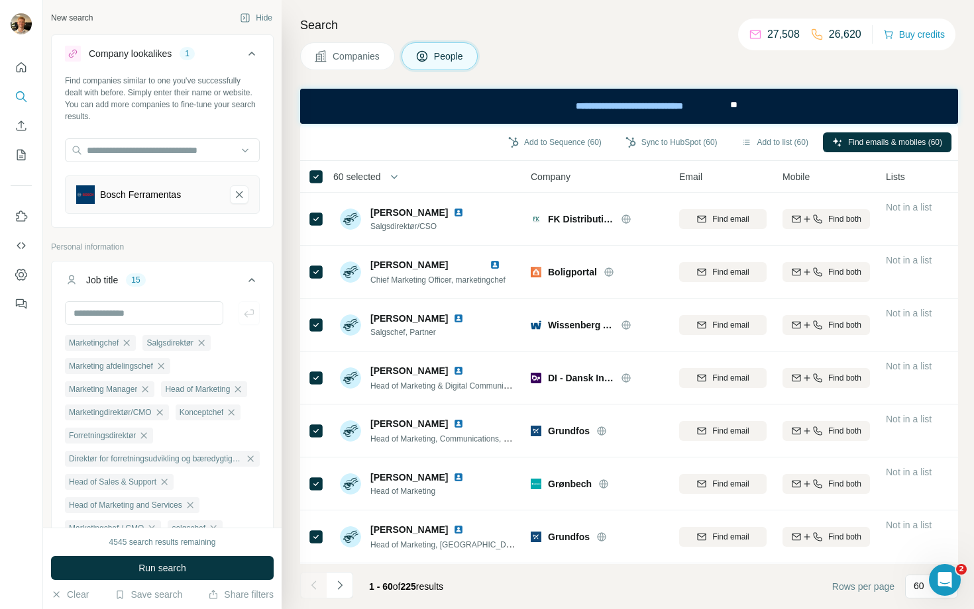
click at [230, 474] on button "Run search" at bounding box center [162, 568] width 223 height 24
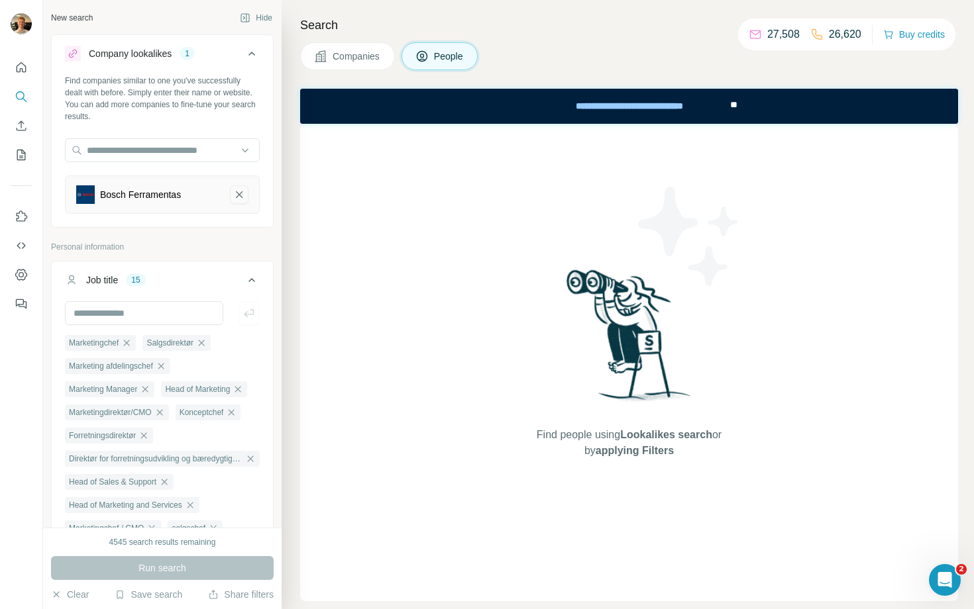
click at [233, 197] on icon "Bosch Ferramentas-remove-button" at bounding box center [239, 194] width 12 height 13
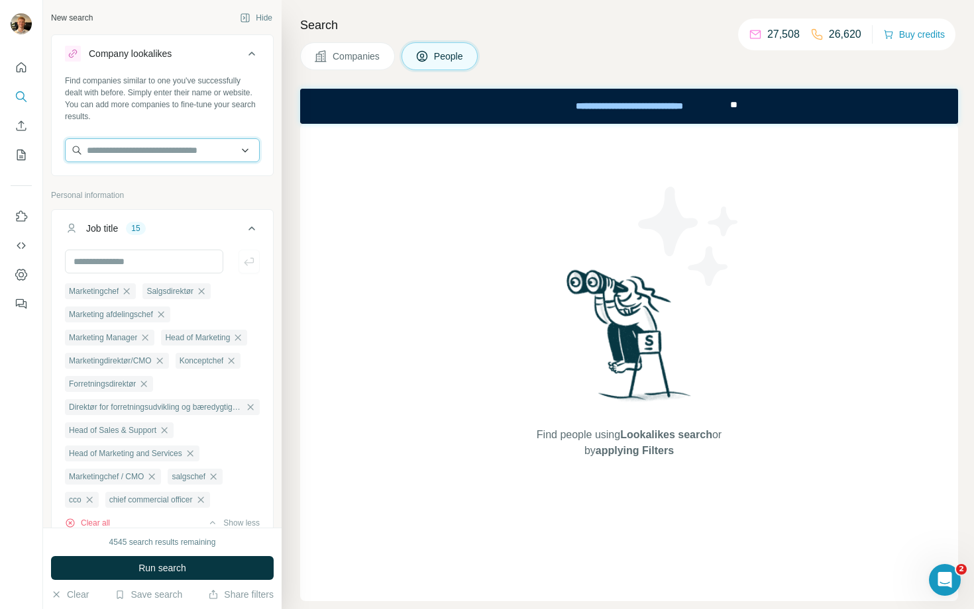
click at [182, 148] on input "text" at bounding box center [162, 150] width 195 height 24
type input "********"
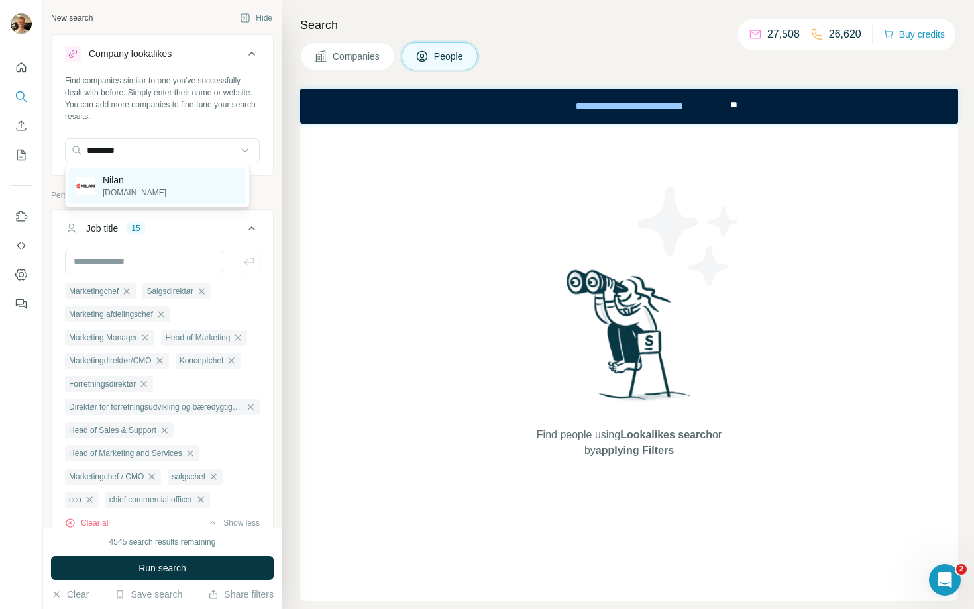
click at [179, 184] on div "[PERSON_NAME][DOMAIN_NAME]" at bounding box center [157, 186] width 178 height 36
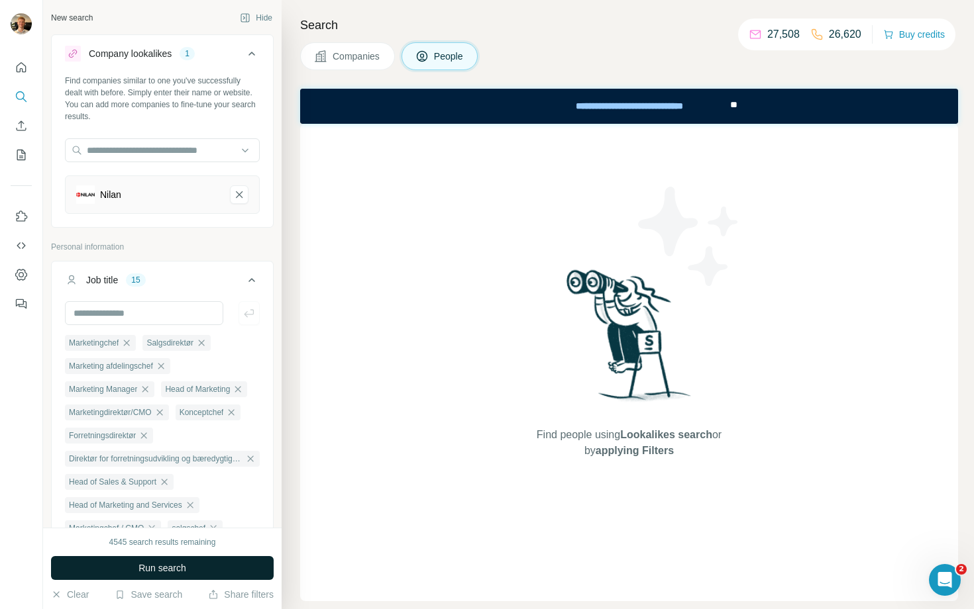
click at [157, 474] on button "Run search" at bounding box center [162, 568] width 223 height 24
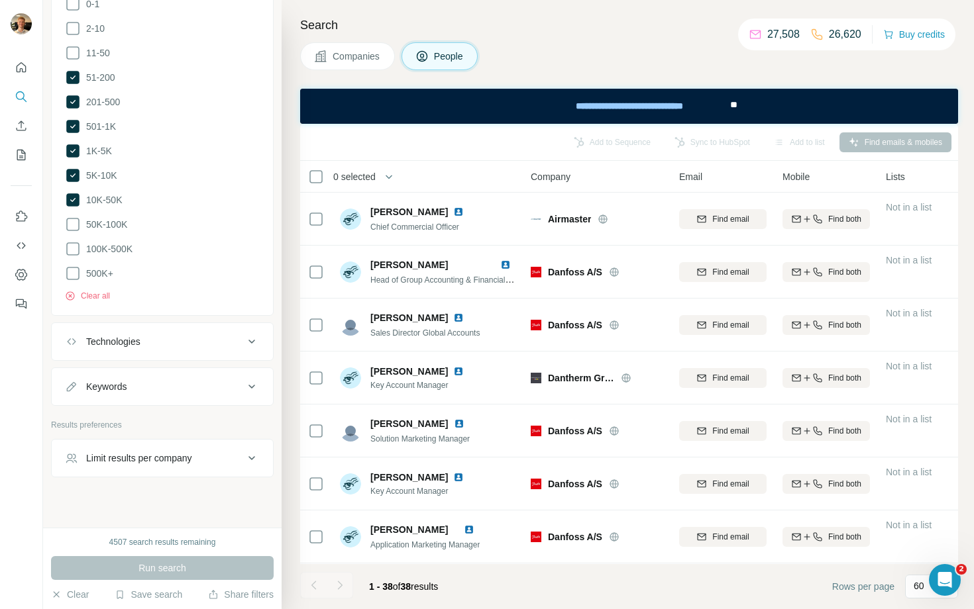
scroll to position [1195, 0]
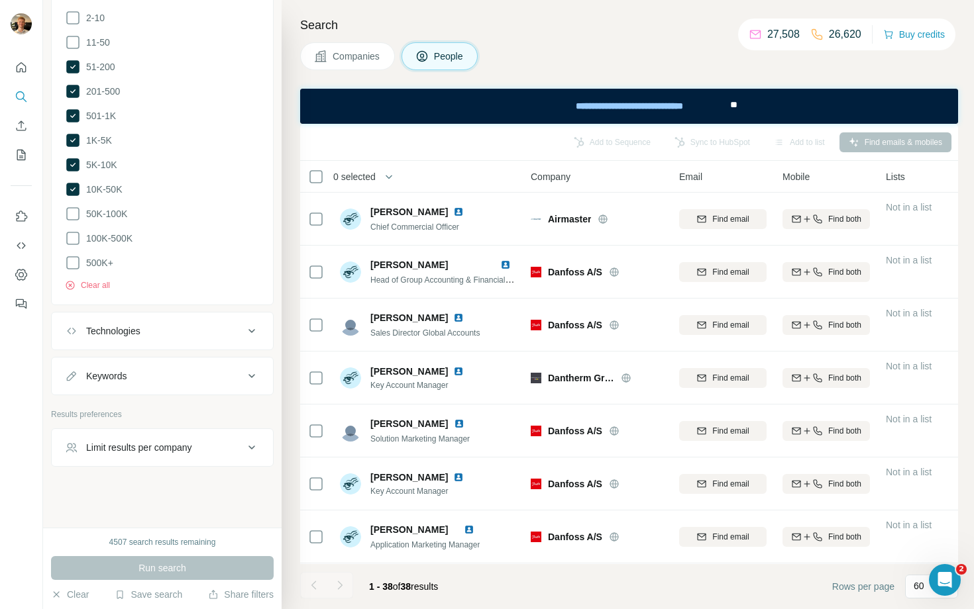
drag, startPoint x: 187, startPoint y: 462, endPoint x: 191, endPoint y: 456, distance: 7.0
click at [187, 461] on button "Limit results per company" at bounding box center [162, 448] width 221 height 32
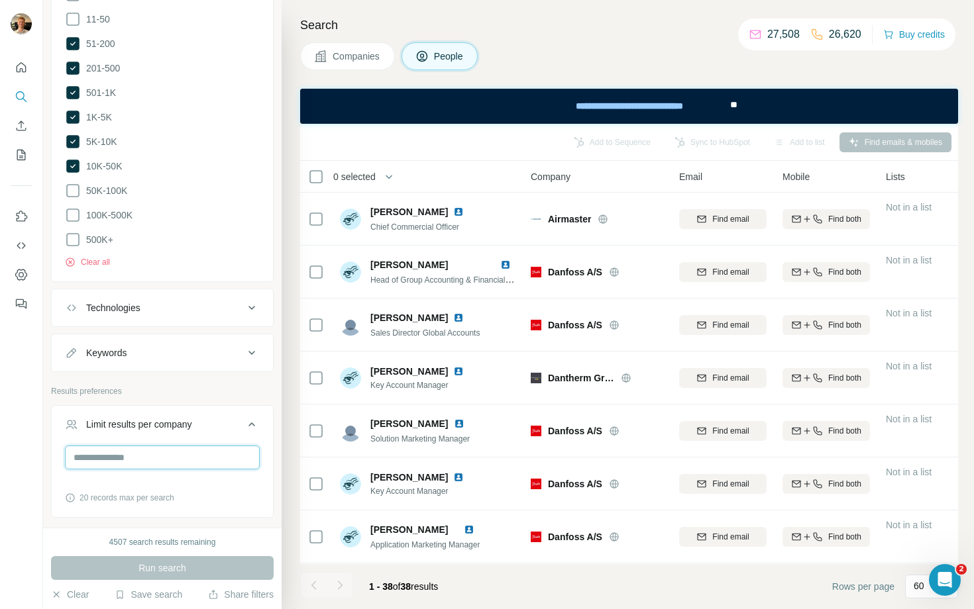
click at [193, 470] on input "number" at bounding box center [162, 458] width 195 height 24
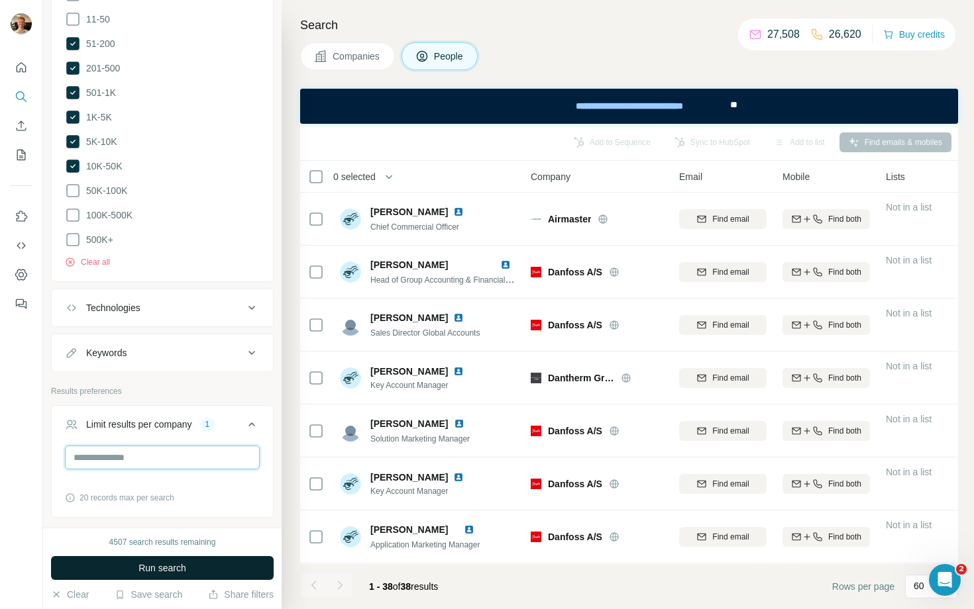
type input "*"
click at [169, 474] on span "Run search" at bounding box center [162, 568] width 48 height 13
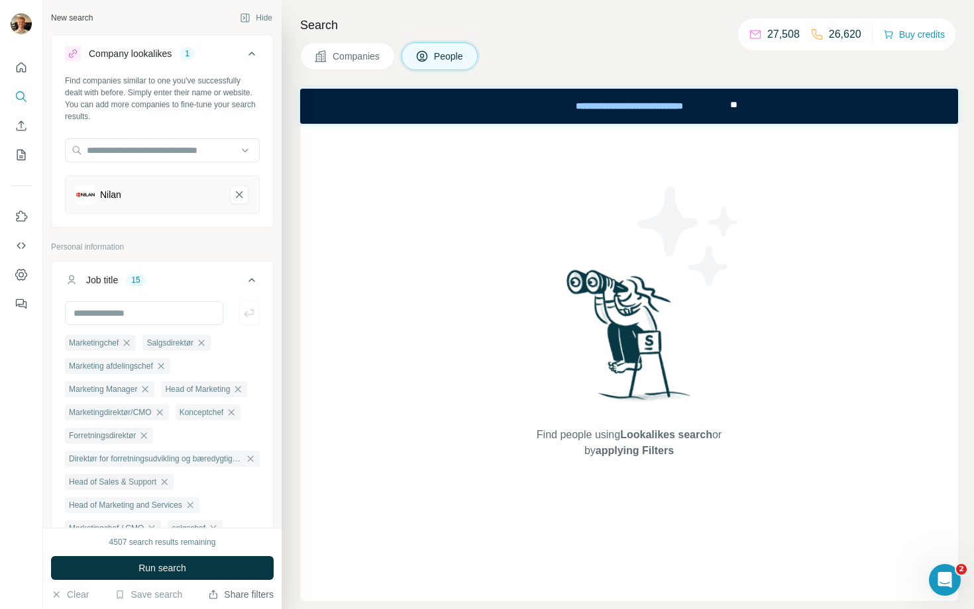
click at [223, 474] on button "Share filters" at bounding box center [241, 594] width 66 height 13
click at [182, 214] on div "Find companies similar to one you've successfully dealt with before. Simply ent…" at bounding box center [162, 150] width 221 height 150
click at [193, 192] on div "Nilan" at bounding box center [147, 194] width 143 height 19
drag, startPoint x: 223, startPoint y: 554, endPoint x: 218, endPoint y: 562, distance: 9.2
click at [221, 474] on div "4507 search results remaining Run search Clear Save search Share filters" at bounding box center [162, 568] width 238 height 81
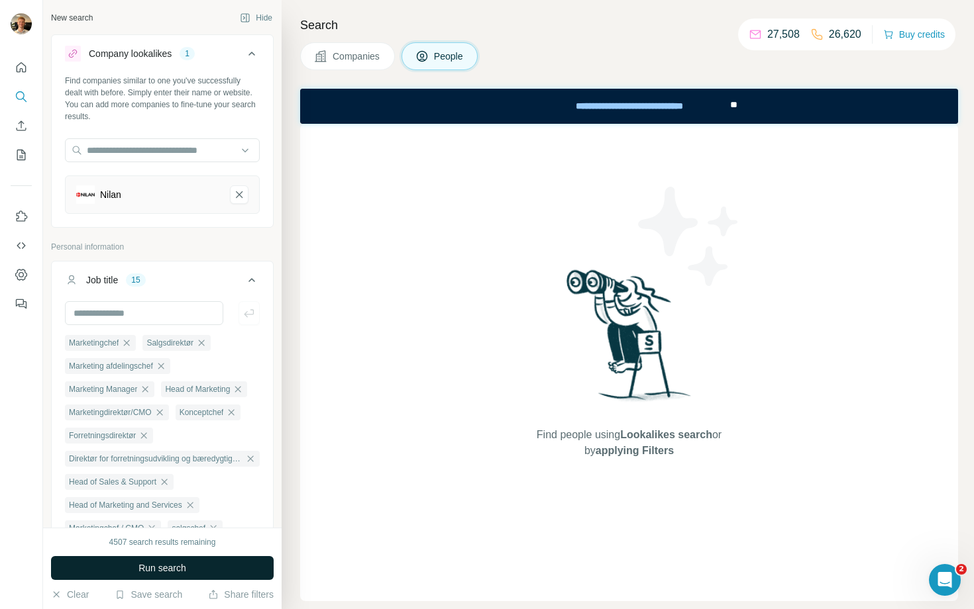
click at [216, 474] on button "Run search" at bounding box center [162, 568] width 223 height 24
click at [187, 474] on button "Run search" at bounding box center [162, 568] width 223 height 24
click at [189, 474] on button "Run search" at bounding box center [162, 568] width 223 height 24
click at [191, 474] on button "Run search" at bounding box center [162, 568] width 223 height 24
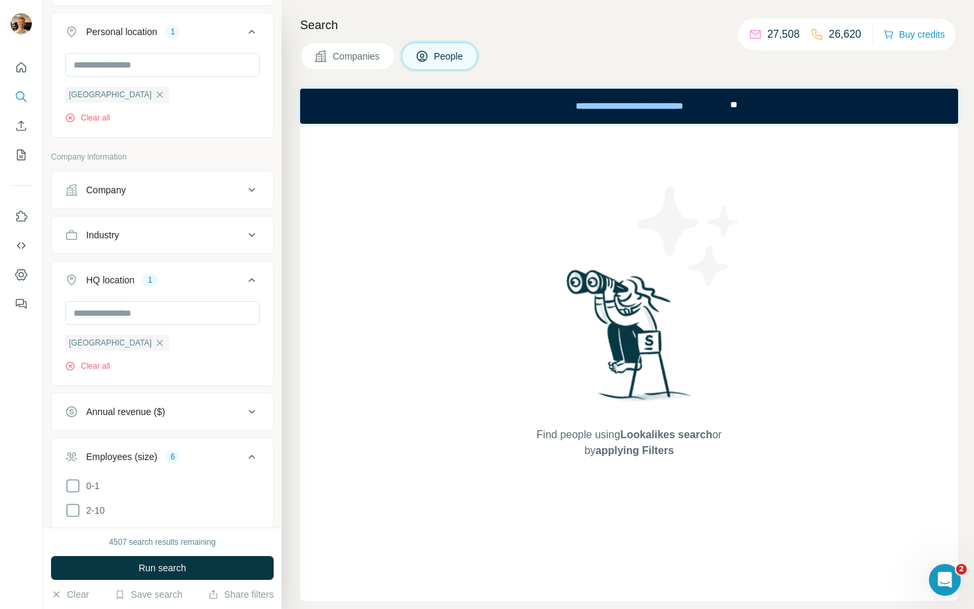
scroll to position [564, 0]
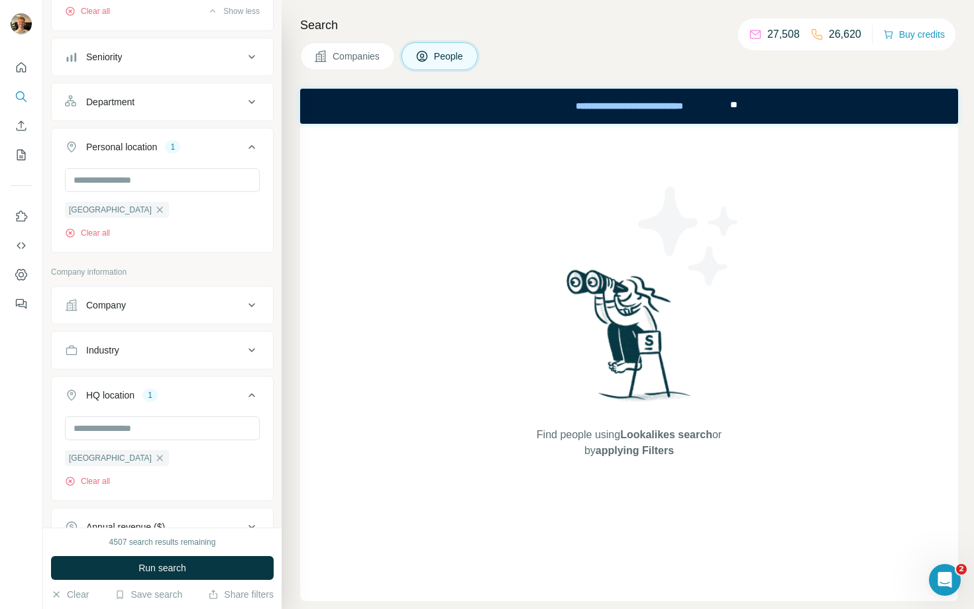
click at [154, 464] on icon "button" at bounding box center [159, 458] width 11 height 11
click at [170, 474] on span "Run search" at bounding box center [162, 568] width 48 height 13
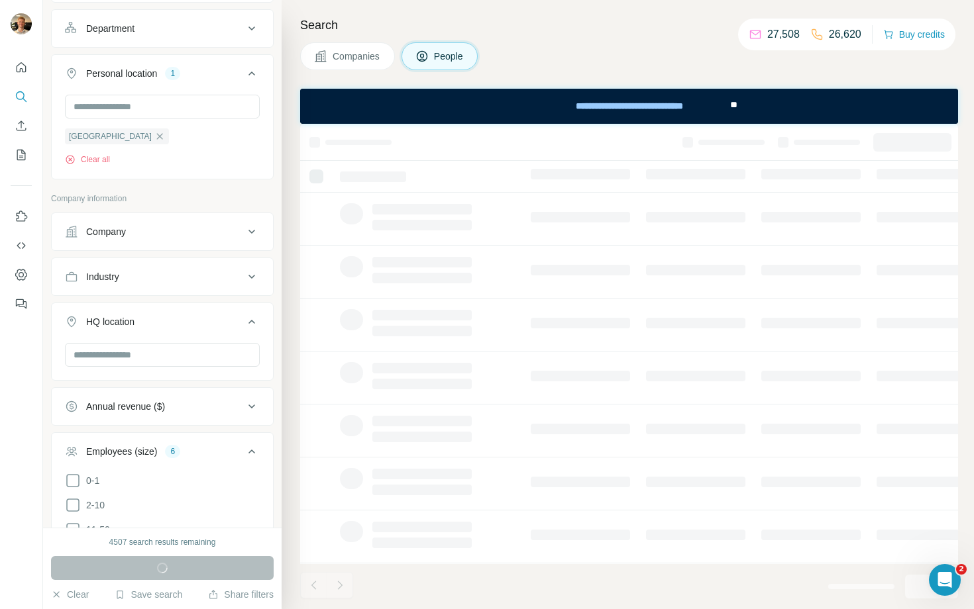
scroll to position [638, 0]
click at [207, 292] on button "Industry" at bounding box center [162, 276] width 221 height 32
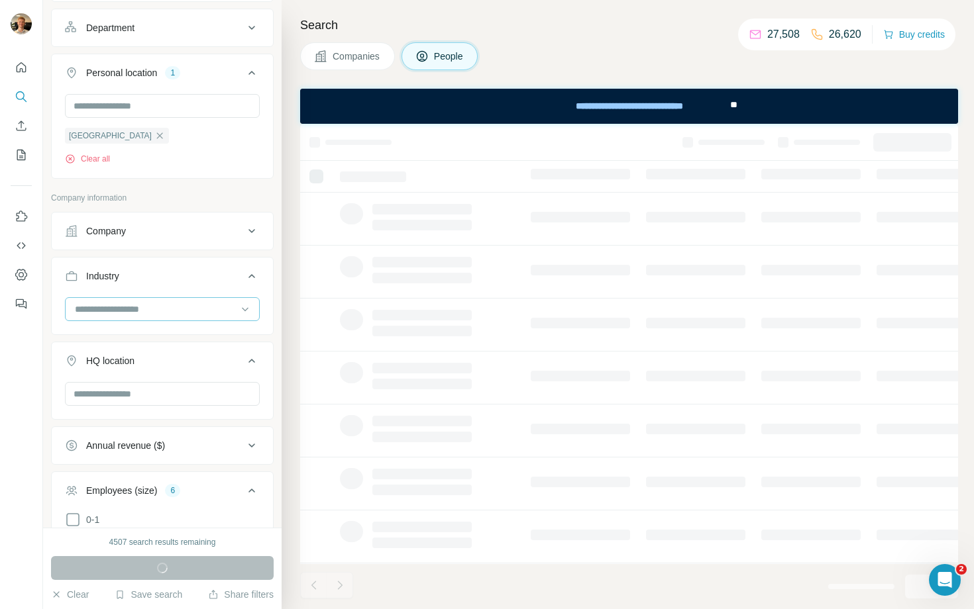
click at [181, 317] on input at bounding box center [156, 309] width 164 height 15
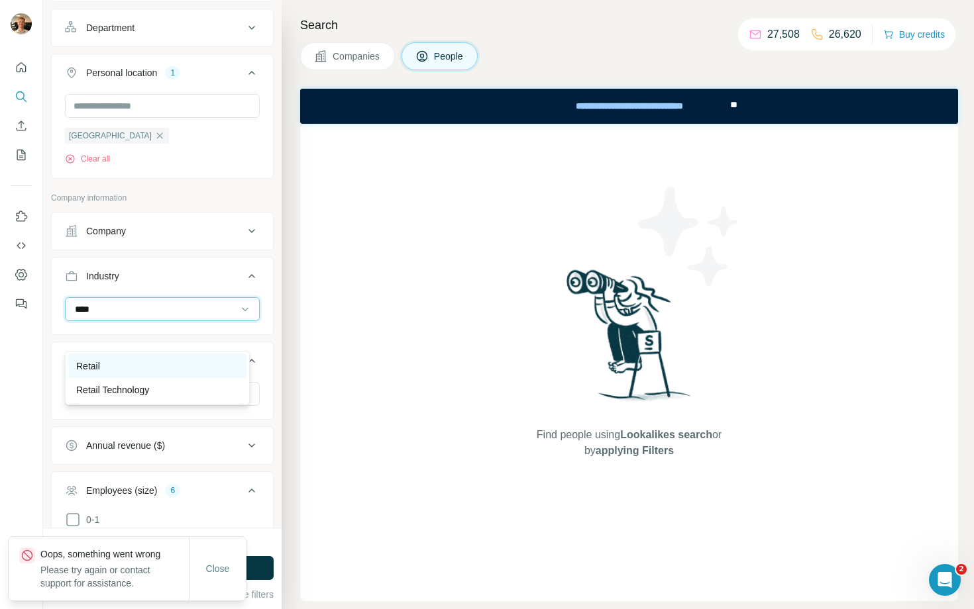
type input "****"
click at [148, 360] on div "Retail" at bounding box center [157, 366] width 162 height 13
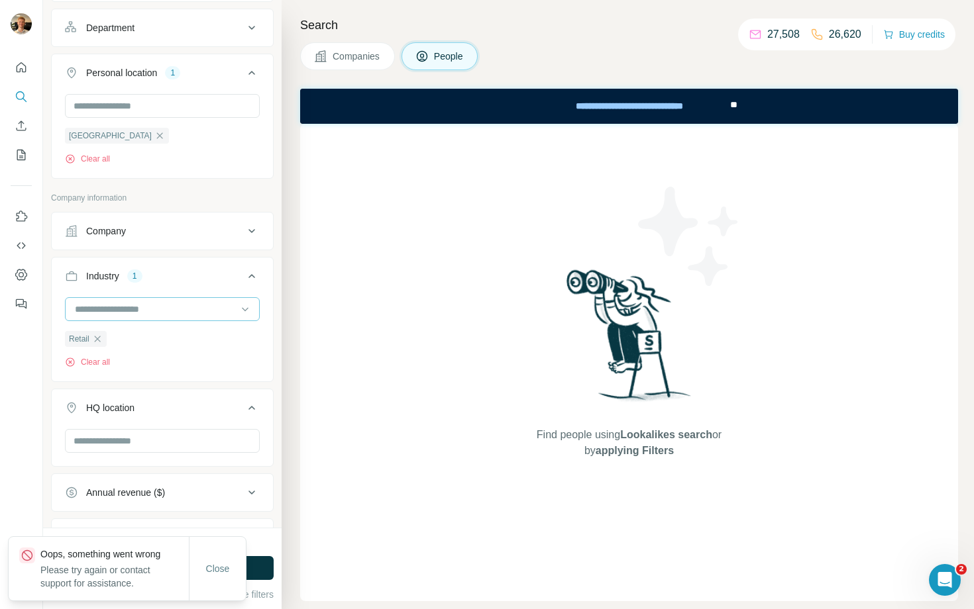
click at [144, 317] on input at bounding box center [156, 309] width 164 height 15
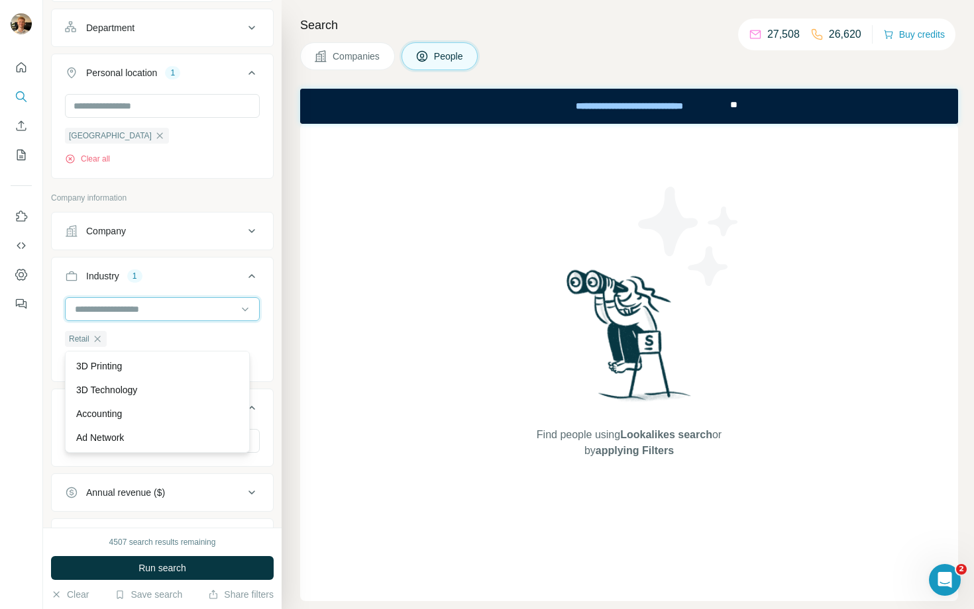
click at [134, 317] on input at bounding box center [156, 309] width 164 height 15
click at [132, 317] on input at bounding box center [156, 309] width 164 height 15
type input "****"
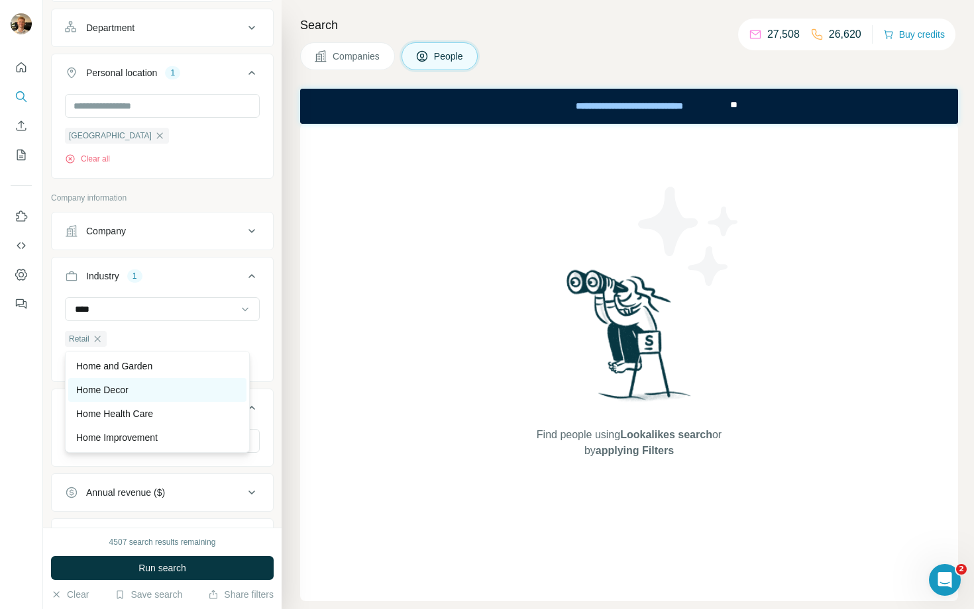
click at [113, 387] on p "Home Decor" at bounding box center [102, 389] width 52 height 13
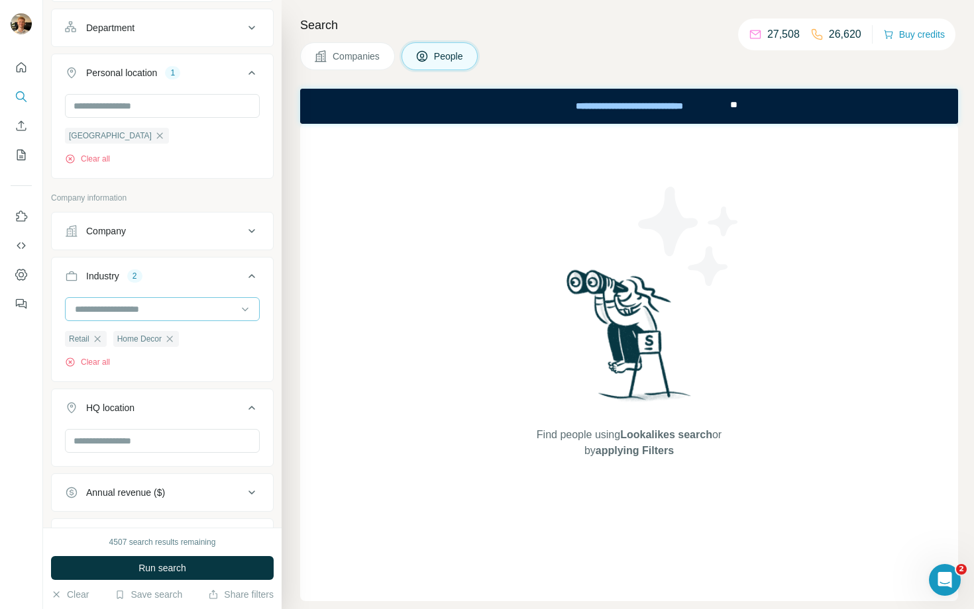
click at [126, 317] on input at bounding box center [156, 309] width 164 height 15
click at [80, 317] on input at bounding box center [156, 309] width 164 height 15
click at [81, 317] on input at bounding box center [156, 309] width 164 height 15
type input "****"
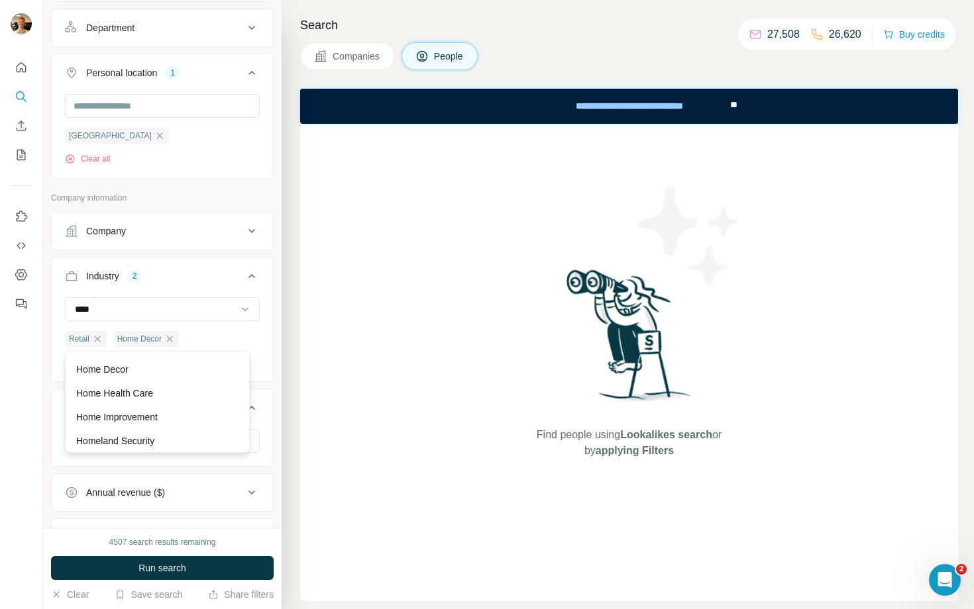
click at [154, 412] on p "Home Improvement" at bounding box center [116, 417] width 81 height 13
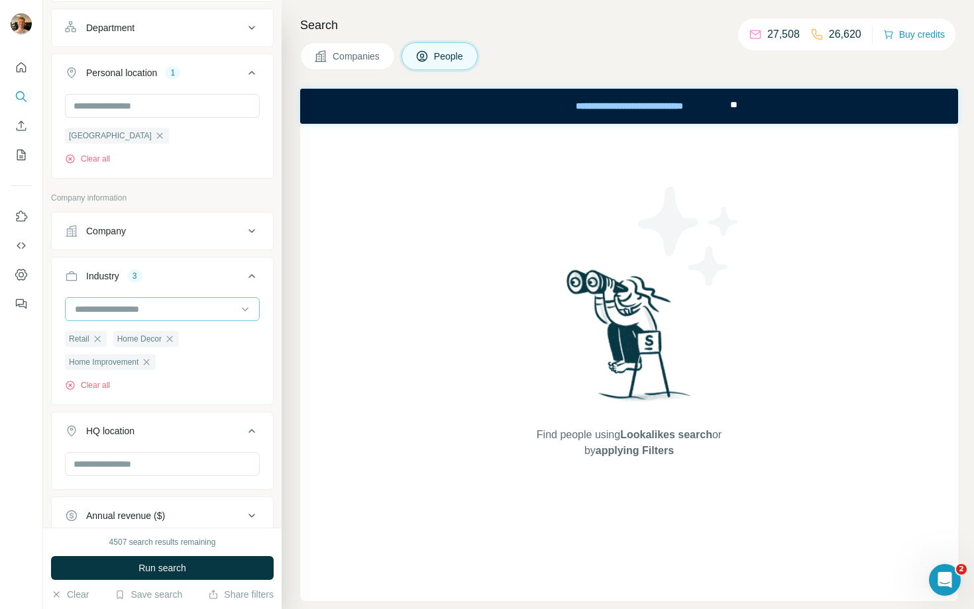
click at [139, 317] on input at bounding box center [156, 309] width 164 height 15
click at [146, 317] on input at bounding box center [156, 309] width 164 height 15
click at [145, 317] on input at bounding box center [156, 309] width 164 height 15
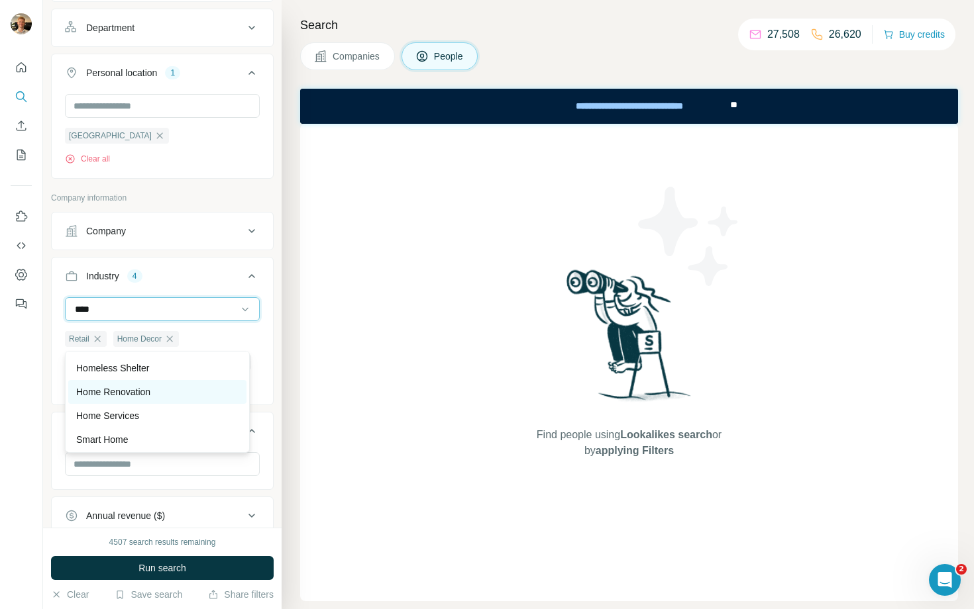
scroll to position [119, 0]
type input "****"
click at [155, 393] on div "Home Renovation" at bounding box center [157, 389] width 162 height 13
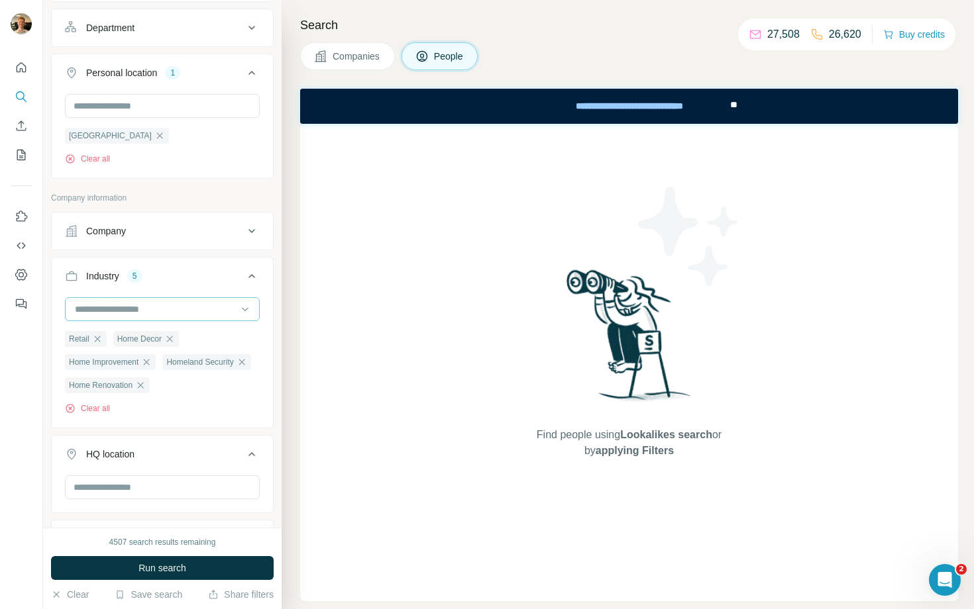
click at [119, 317] on input at bounding box center [156, 309] width 164 height 15
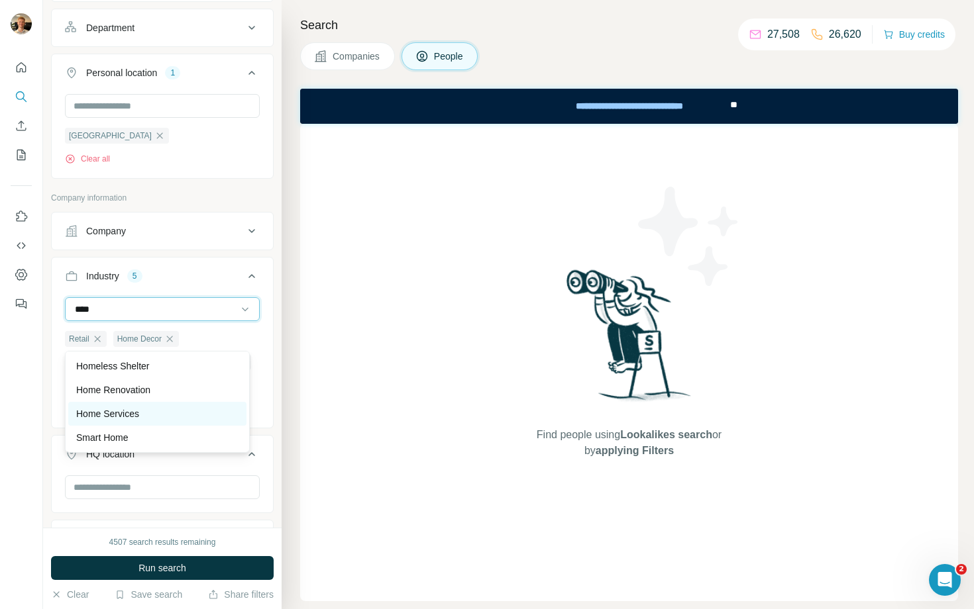
type input "****"
click at [159, 409] on div "Home Services" at bounding box center [157, 413] width 162 height 13
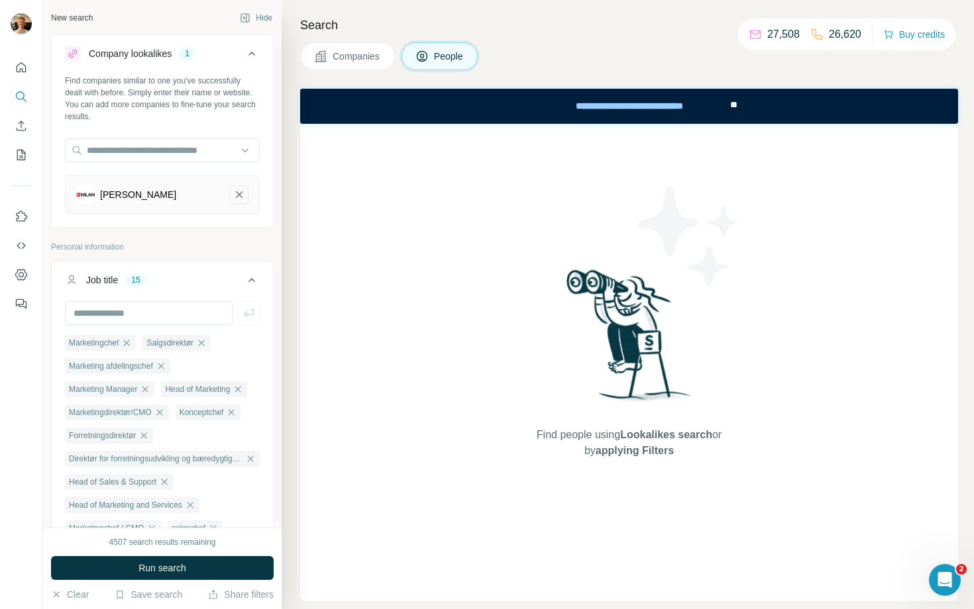
click at [233, 194] on icon "Nilan-remove-button" at bounding box center [239, 194] width 12 height 13
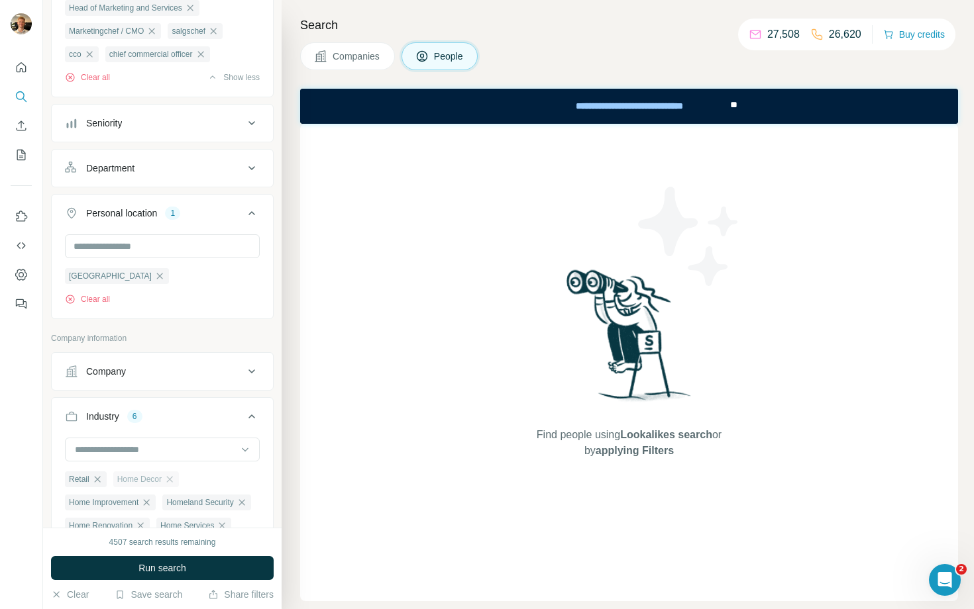
scroll to position [561, 0]
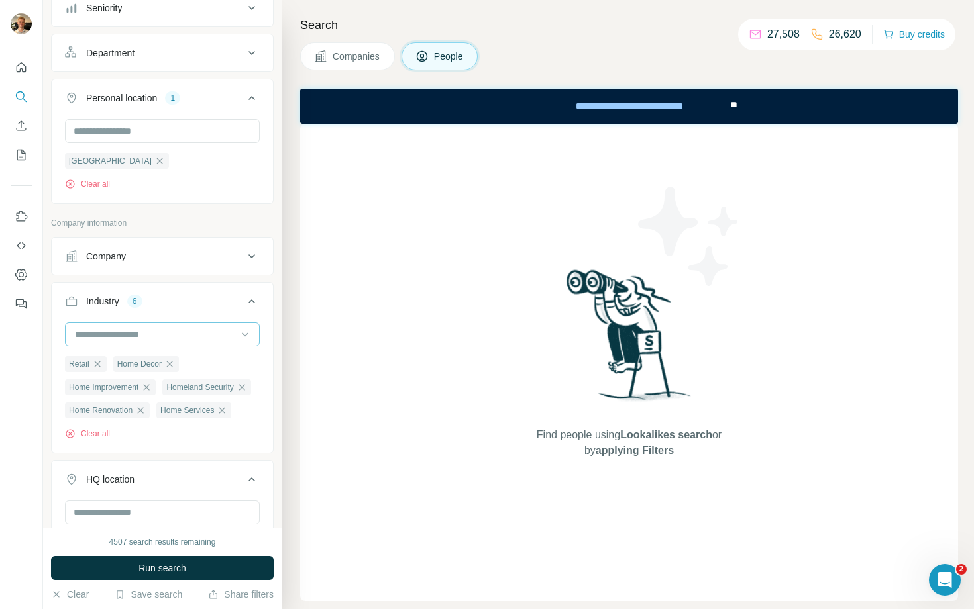
click at [157, 342] on input at bounding box center [156, 334] width 164 height 15
click at [132, 342] on input at bounding box center [156, 334] width 164 height 15
click at [133, 342] on input at bounding box center [156, 334] width 164 height 15
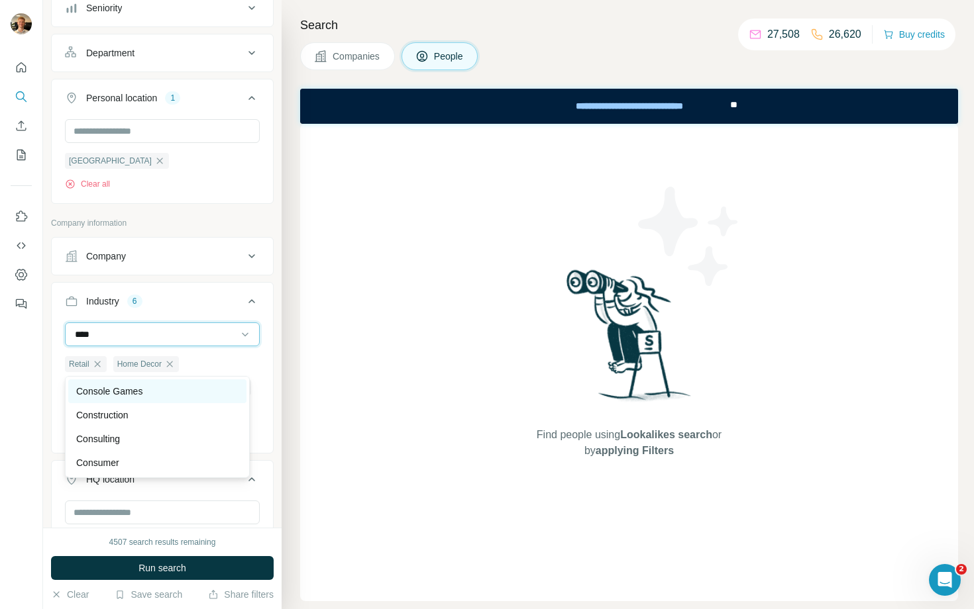
type input "****"
click at [160, 390] on div "Console Games" at bounding box center [157, 391] width 162 height 13
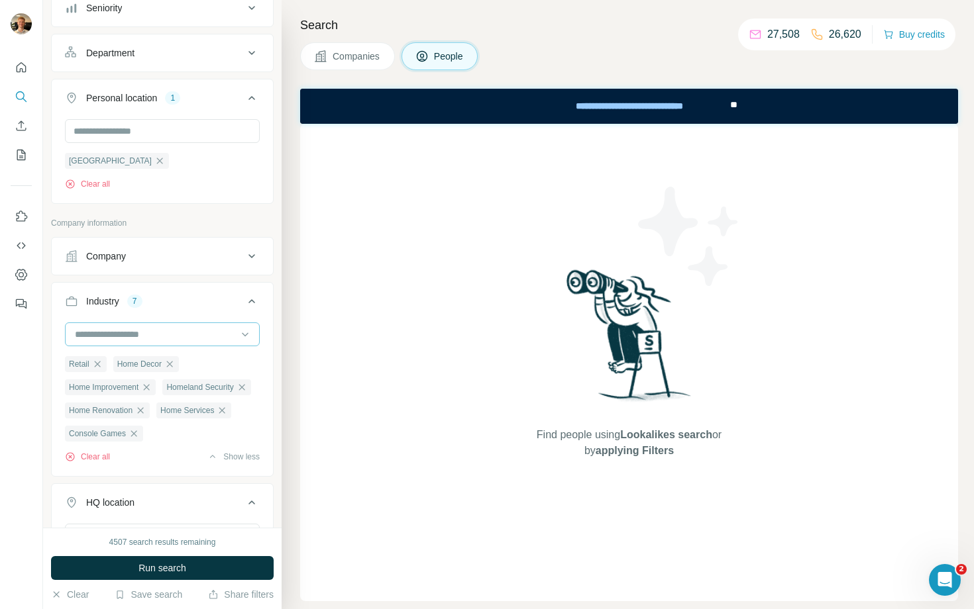
click at [168, 342] on input at bounding box center [156, 334] width 164 height 15
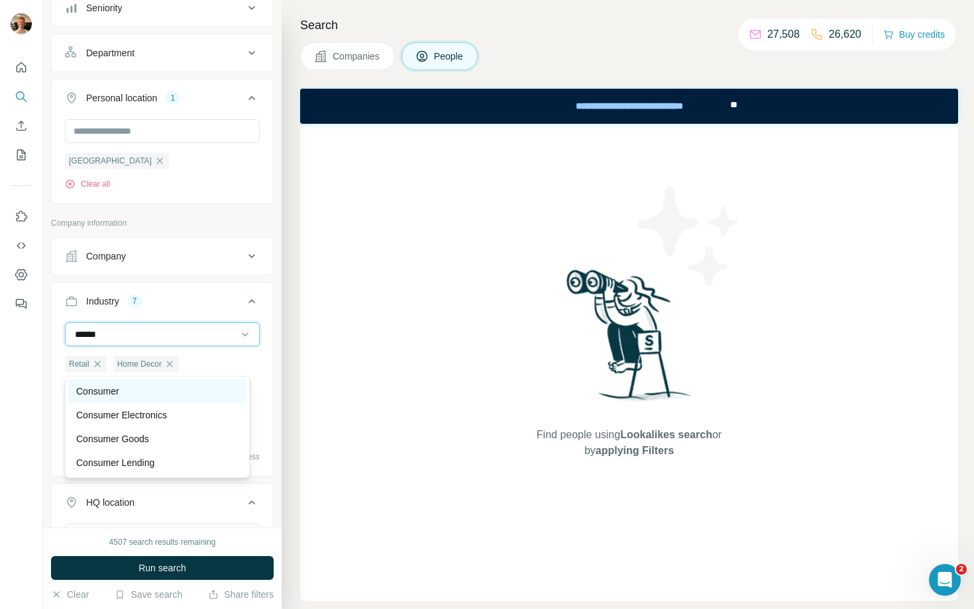
type input "******"
click at [176, 397] on div "Consumer" at bounding box center [157, 391] width 162 height 13
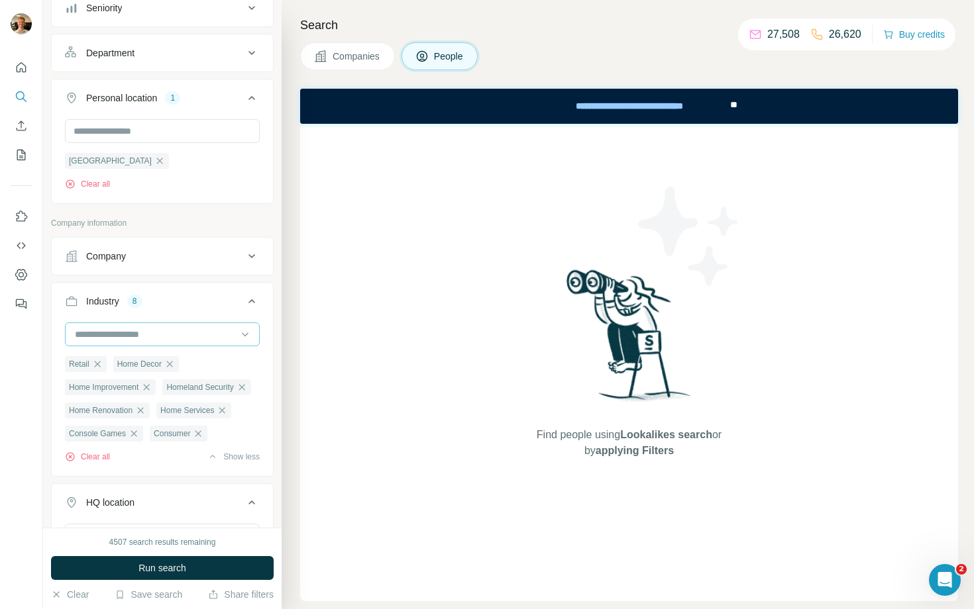
click at [172, 346] on div at bounding box center [156, 334] width 164 height 23
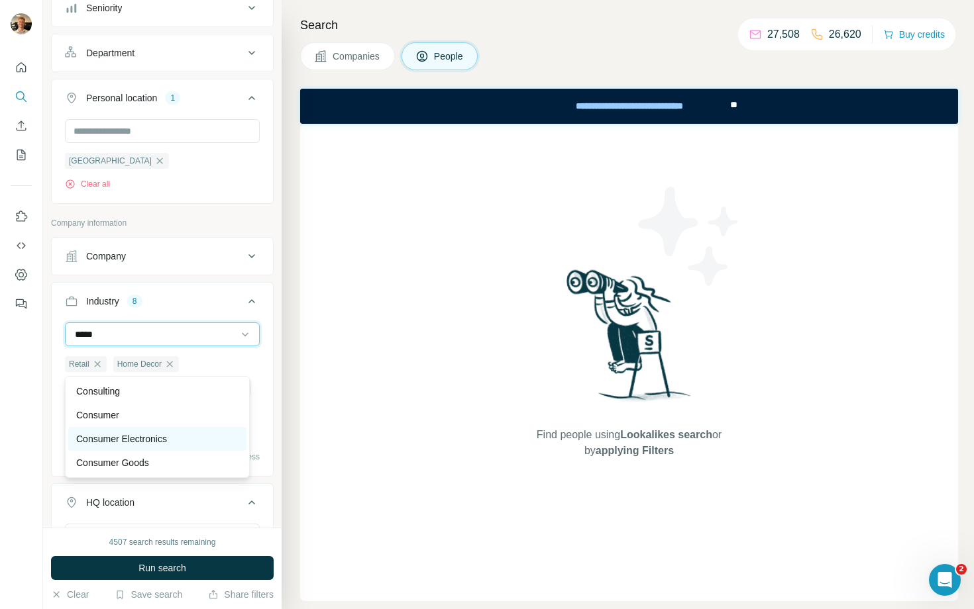
type input "*****"
click at [197, 438] on div "Consumer Electronics" at bounding box center [157, 438] width 162 height 13
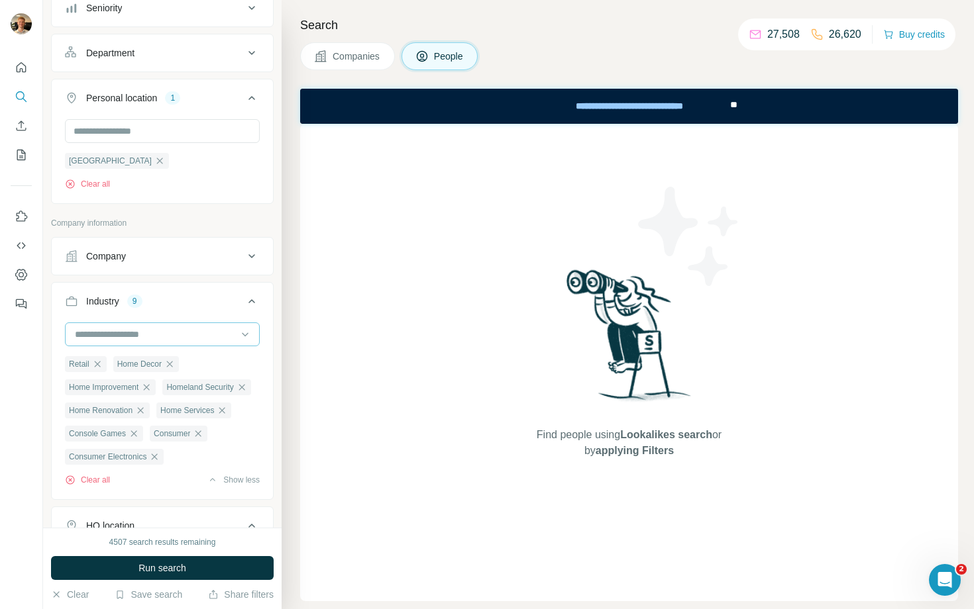
click at [163, 342] on input at bounding box center [156, 334] width 164 height 15
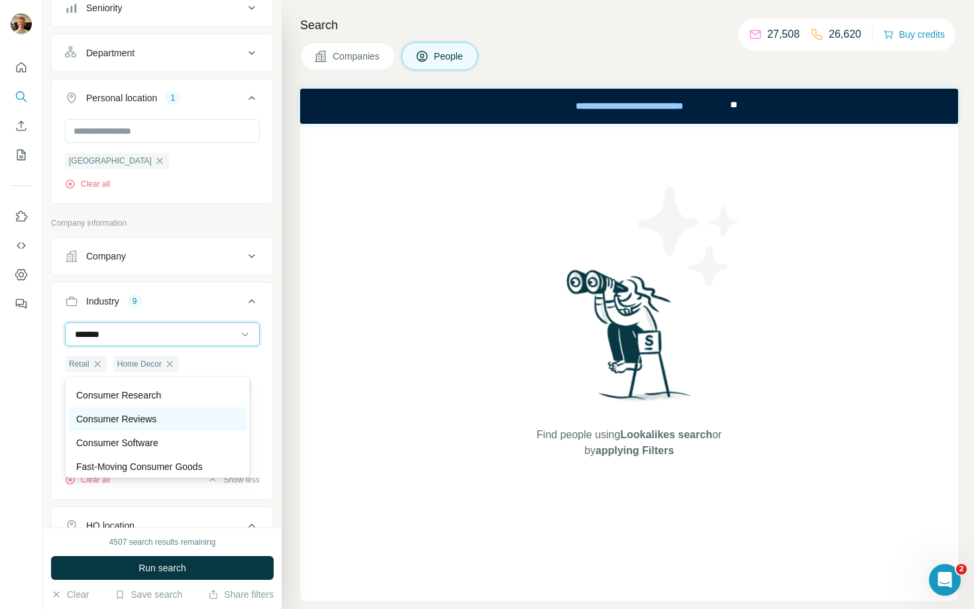
scroll to position [95, 0]
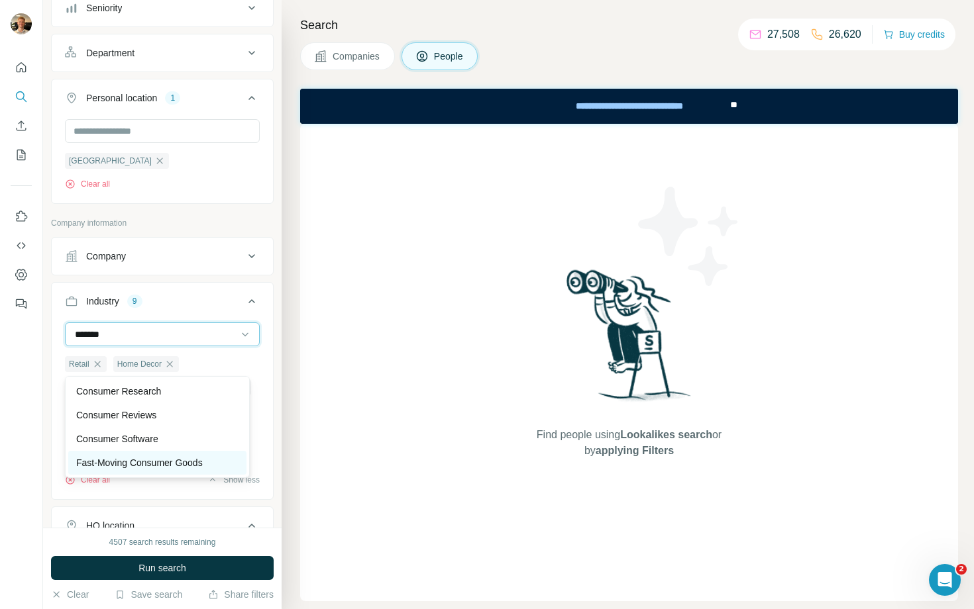
type input "*******"
click at [174, 464] on p "Fast-Moving Consumer Goods" at bounding box center [139, 462] width 126 height 13
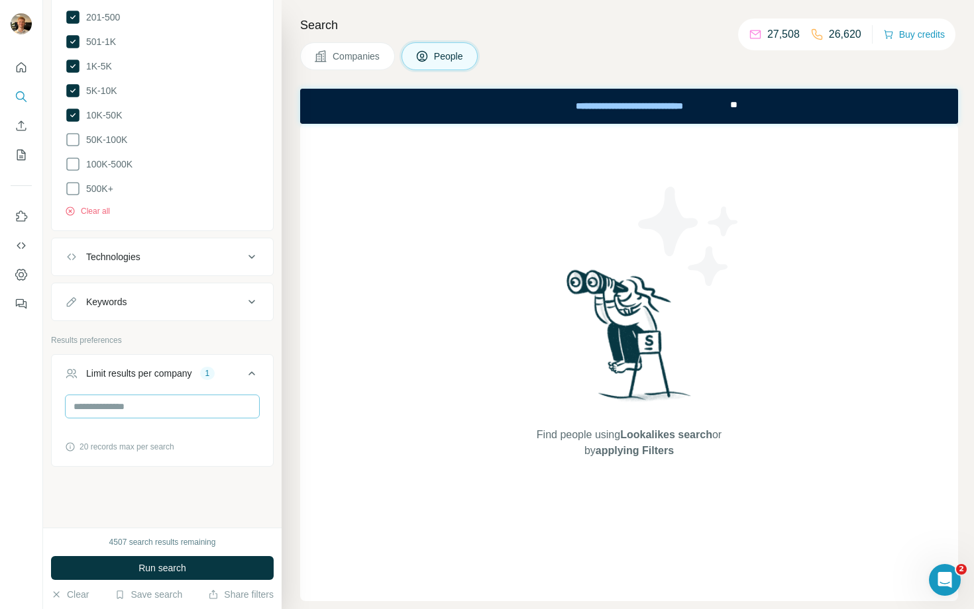
scroll to position [1380, 0]
click at [205, 419] on input "*" at bounding box center [162, 407] width 195 height 24
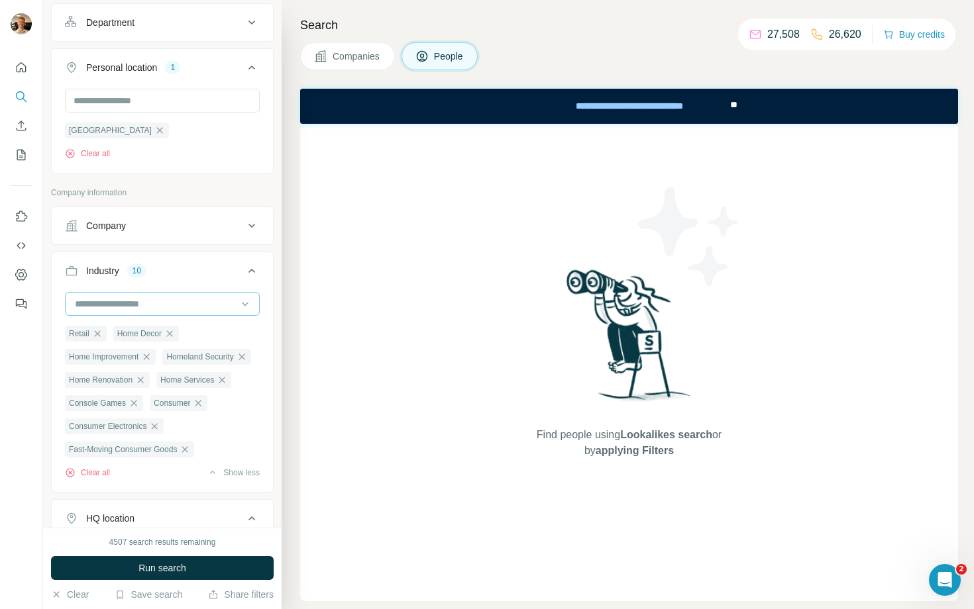
scroll to position [679, 0]
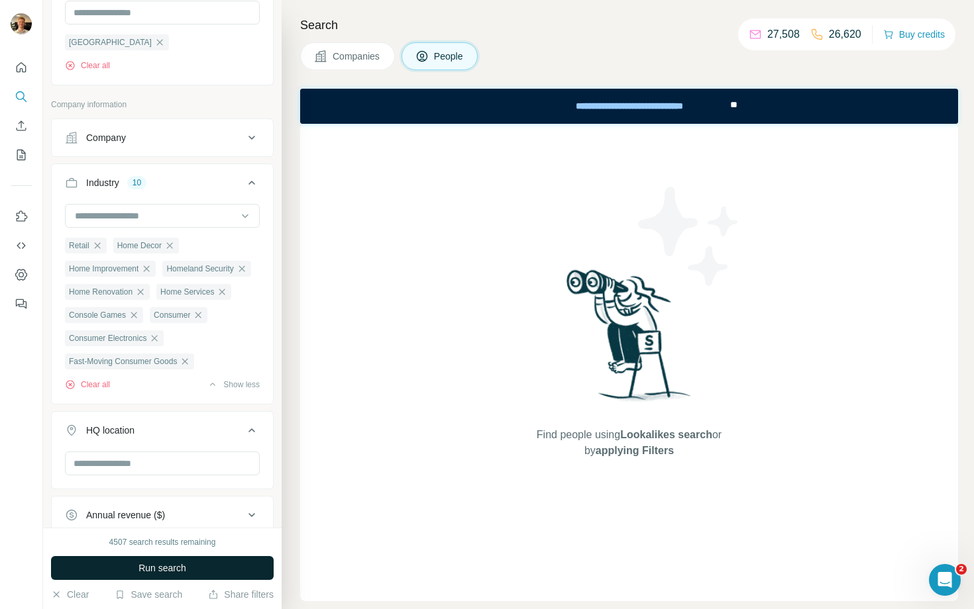
click at [200, 562] on button "Run search" at bounding box center [162, 568] width 223 height 24
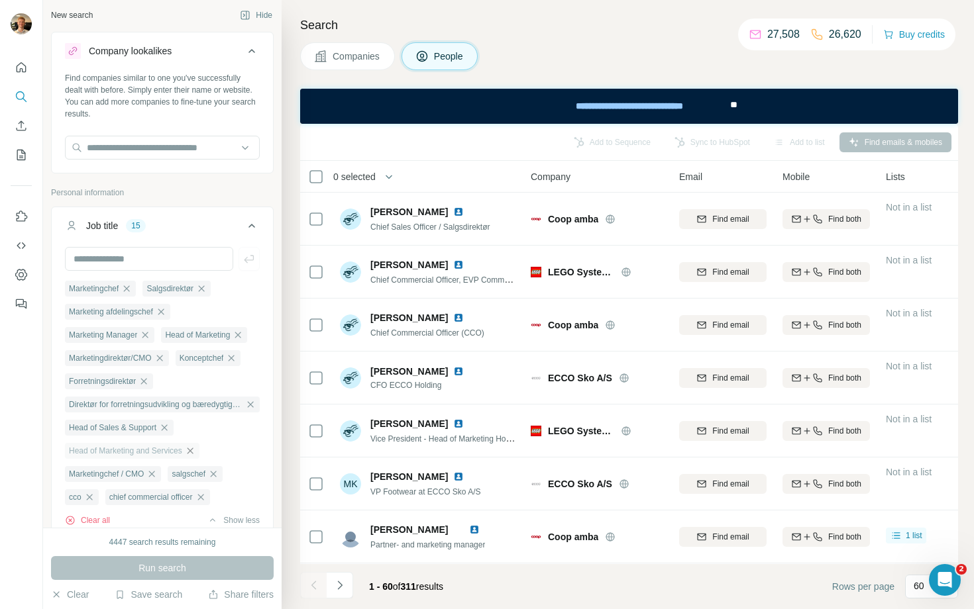
scroll to position [0, 0]
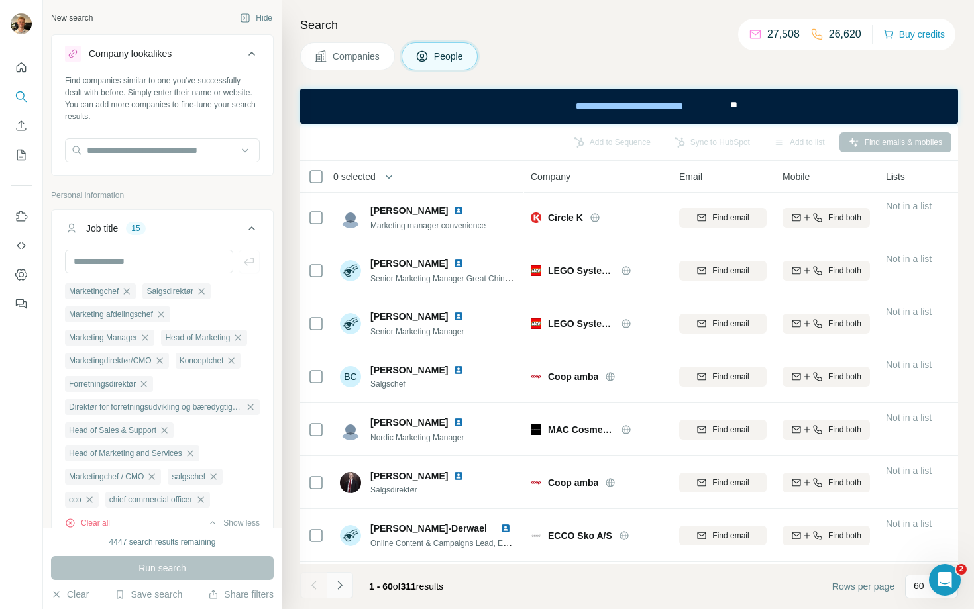
click at [350, 586] on button "Navigate to next page" at bounding box center [339, 585] width 26 height 26
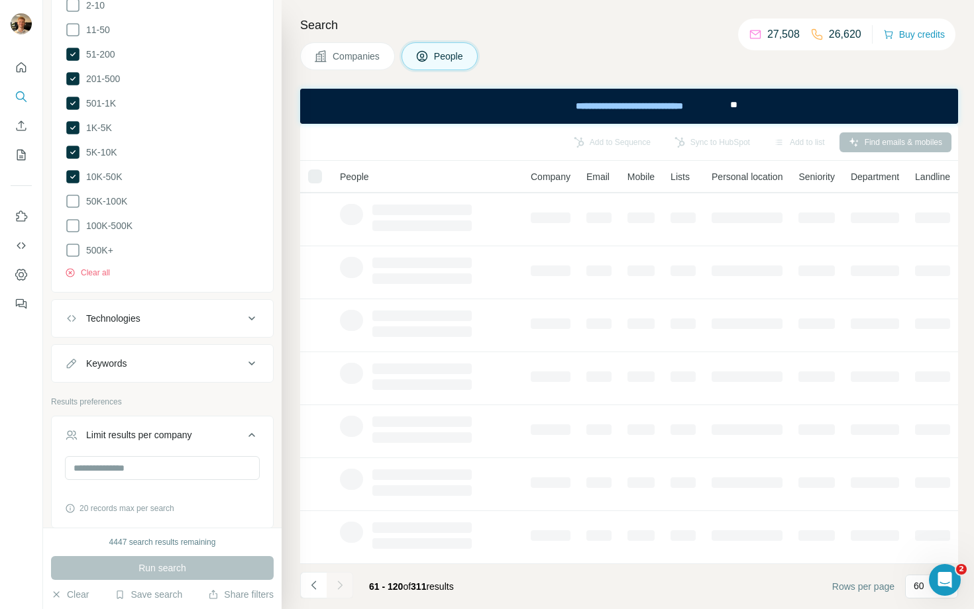
scroll to position [1398, 0]
